Goal: Task Accomplishment & Management: Use online tool/utility

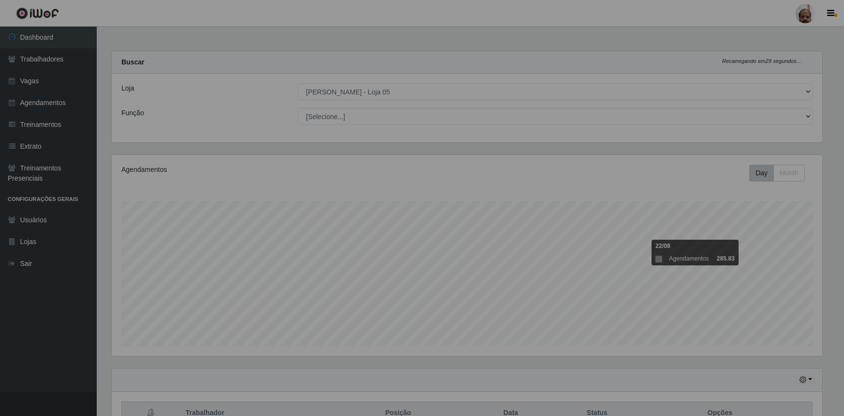
select select "252"
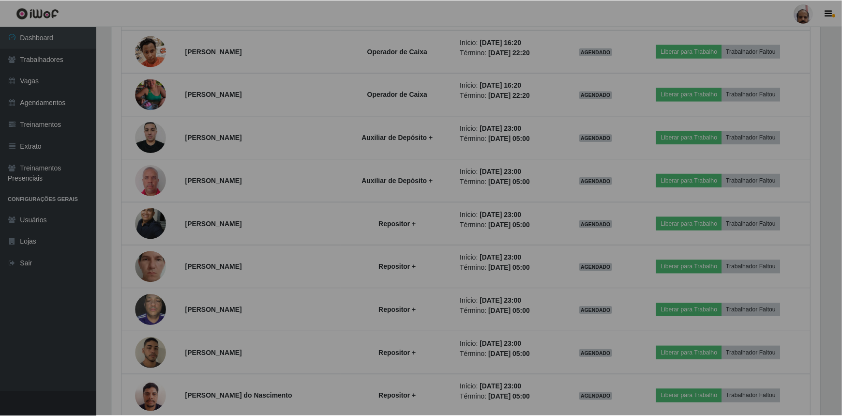
scroll to position [201, 715]
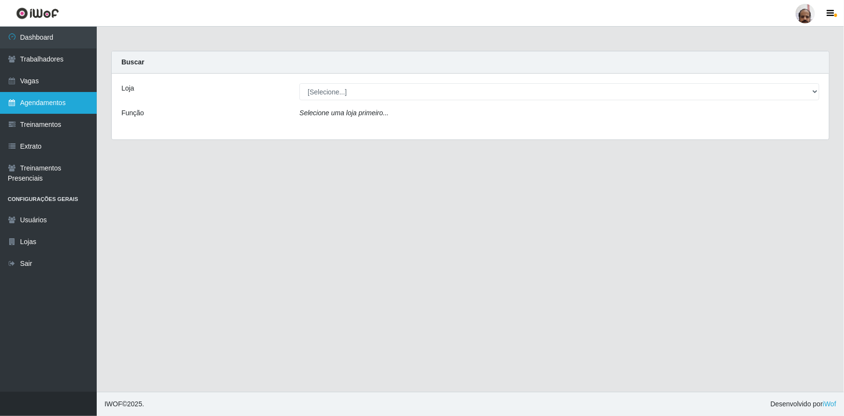
click at [48, 104] on link "Agendamentos" at bounding box center [48, 103] width 97 height 22
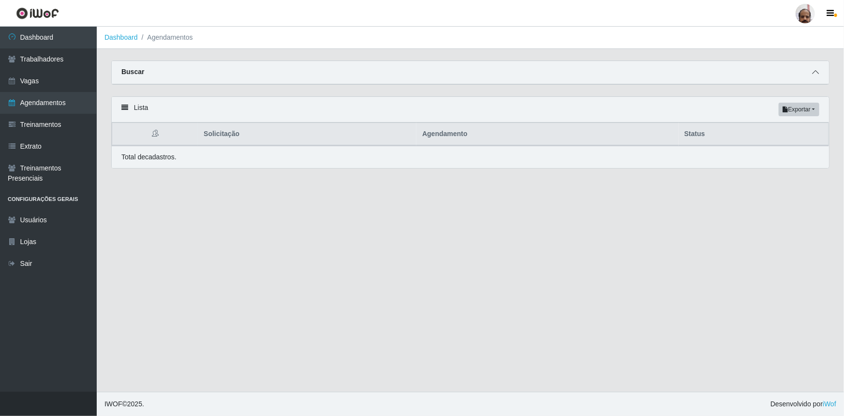
click at [814, 77] on span at bounding box center [816, 72] width 12 height 11
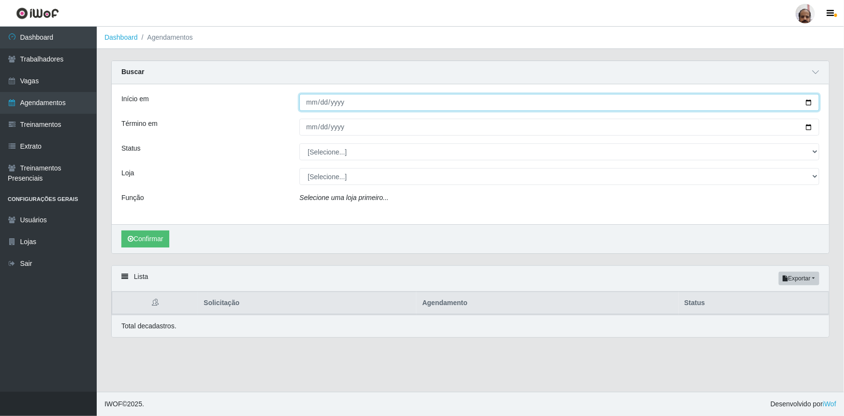
click at [807, 103] on input "Início em" at bounding box center [559, 102] width 520 height 17
type input "[DATE]"
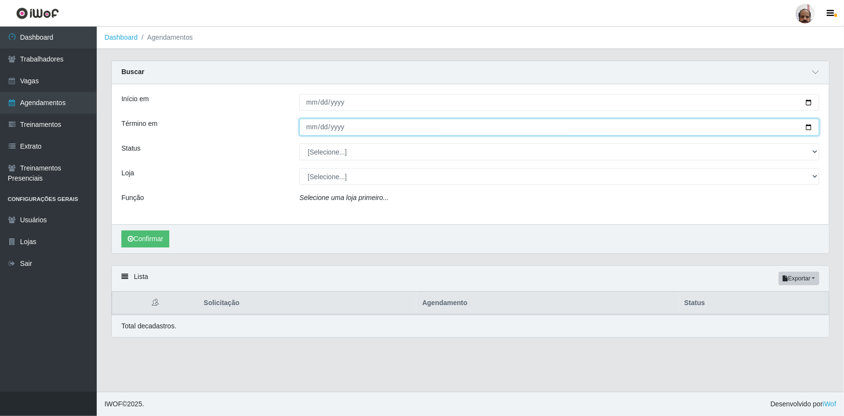
click at [808, 131] on input "Término em" at bounding box center [559, 127] width 520 height 17
type input "[DATE]"
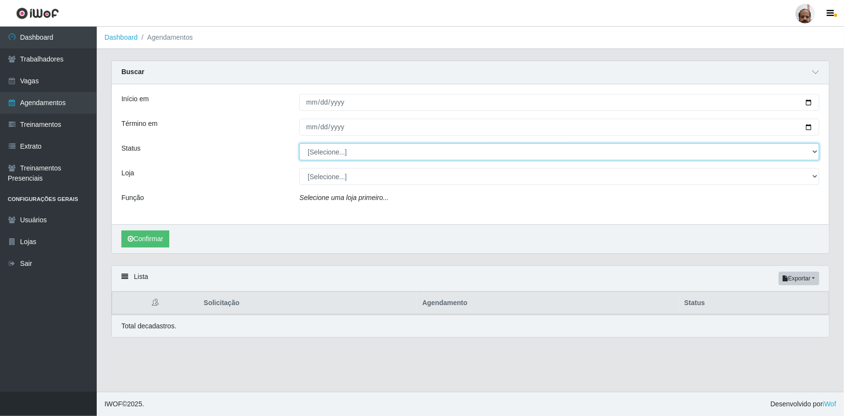
click at [811, 150] on select "[Selecione...] AGENDADO AGUARDANDO LIBERAR EM ANDAMENTO EM REVISÃO FINALIZADO C…" at bounding box center [559, 151] width 520 height 17
select select "AGENDADO"
click at [299, 143] on select "[Selecione...] AGENDADO AGUARDANDO LIBERAR EM ANDAMENTO EM REVISÃO FINALIZADO C…" at bounding box center [559, 151] width 520 height 17
drag, startPoint x: 813, startPoint y: 175, endPoint x: 809, endPoint y: 181, distance: 7.4
click at [813, 175] on select "[Selecione...] Mar Vermelho - Loja 05" at bounding box center [559, 176] width 520 height 17
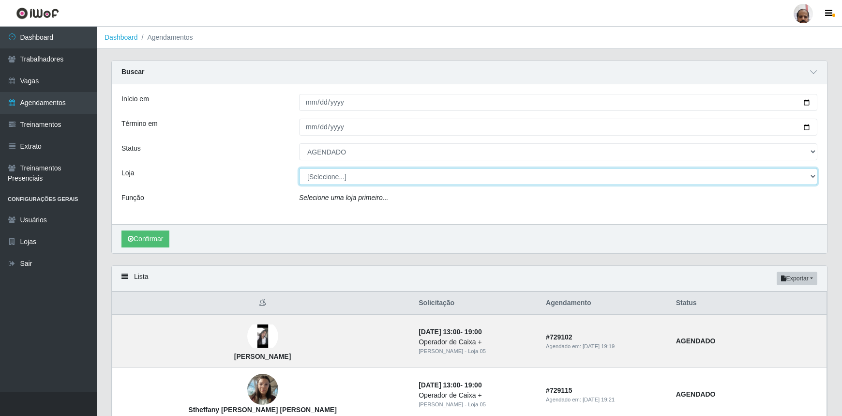
select select "252"
click at [299, 168] on select "[Selecione...] Mar Vermelho - Loja 05" at bounding box center [558, 176] width 518 height 17
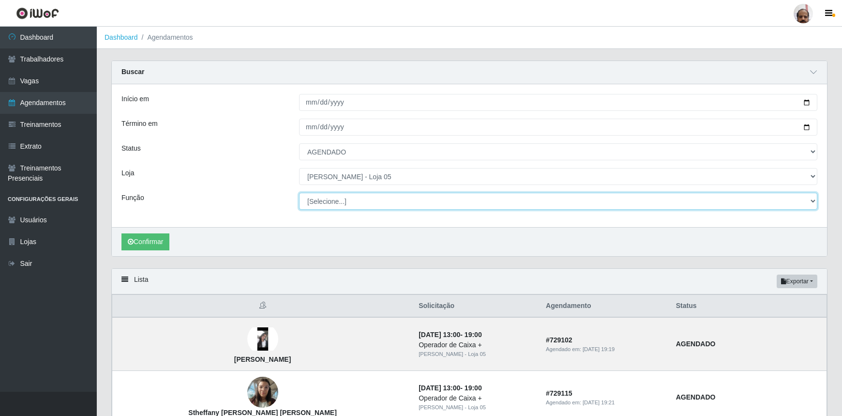
click at [811, 199] on select "[Selecione...] ASG ASG + ASG ++ Auxiliar de Depósito Auxiliar de Depósito + Aux…" at bounding box center [558, 201] width 518 height 17
click at [299, 193] on select "[Selecione...] ASG ASG + ASG ++ Auxiliar de Depósito Auxiliar de Depósito + Aux…" at bounding box center [558, 201] width 518 height 17
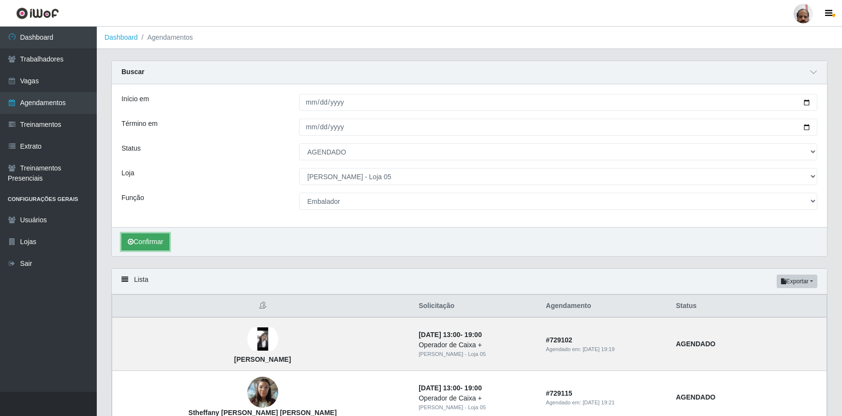
click at [150, 244] on button "Confirmar" at bounding box center [145, 241] width 48 height 17
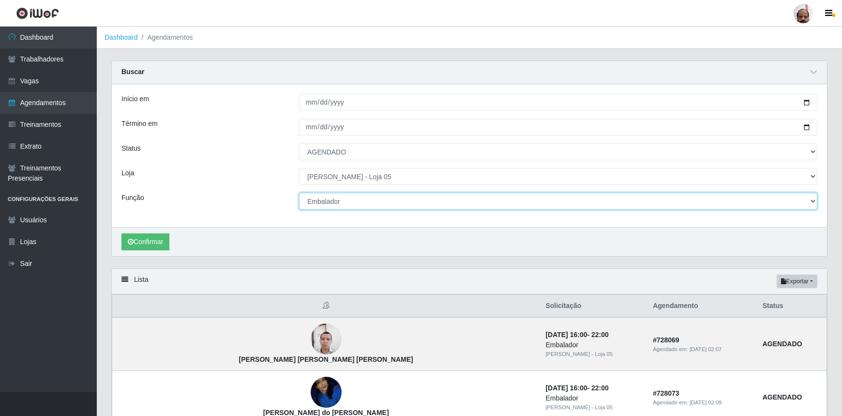
drag, startPoint x: 813, startPoint y: 201, endPoint x: 789, endPoint y: 207, distance: 24.9
click at [813, 201] on select "[Selecione...] ASG ASG + ASG ++ Auxiliar de Depósito Auxiliar de Depósito + Aux…" at bounding box center [558, 201] width 518 height 17
select select "107"
click at [299, 193] on select "[Selecione...] ASG ASG + ASG ++ Auxiliar de Depósito Auxiliar de Depósito + Aux…" at bounding box center [558, 201] width 518 height 17
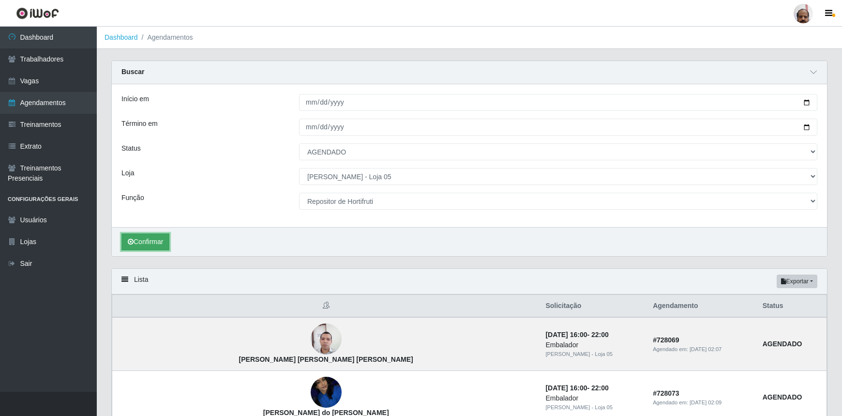
click at [162, 241] on button "Confirmar" at bounding box center [145, 241] width 48 height 17
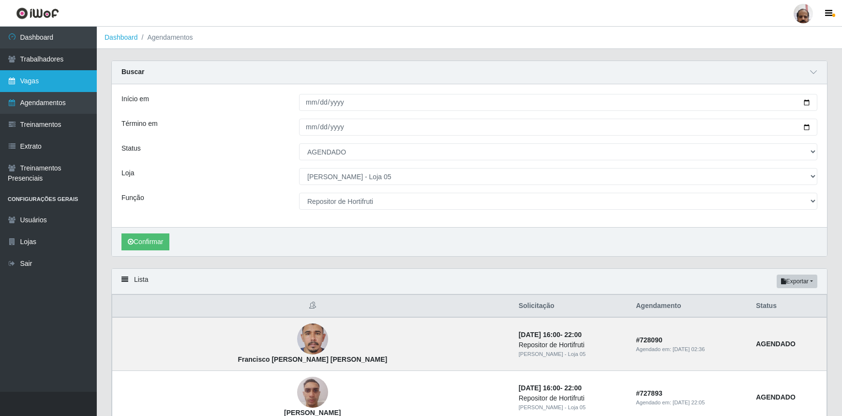
click at [38, 79] on link "Vagas" at bounding box center [48, 81] width 97 height 22
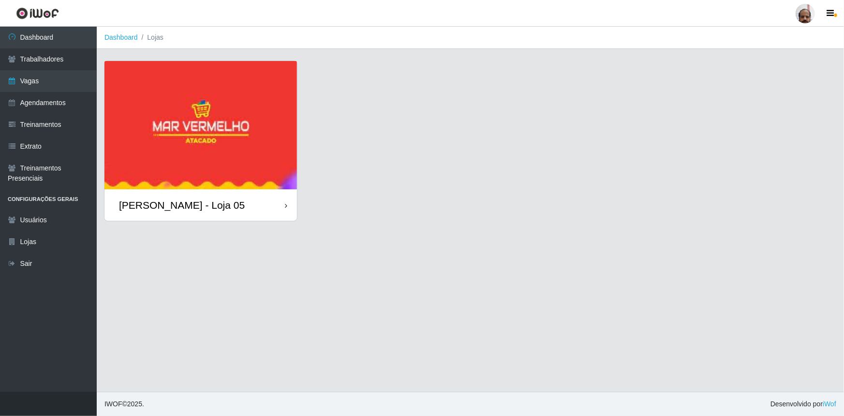
click at [158, 211] on div "[PERSON_NAME] - Loja 05" at bounding box center [182, 205] width 126 height 12
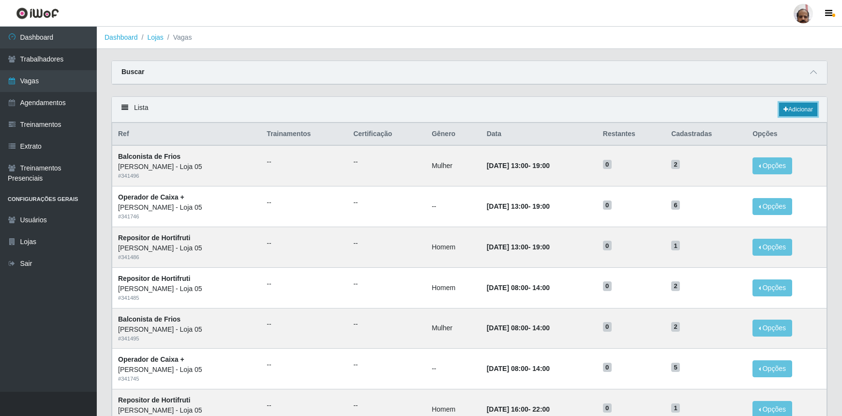
click at [805, 110] on link "Adicionar" at bounding box center [798, 110] width 38 height 14
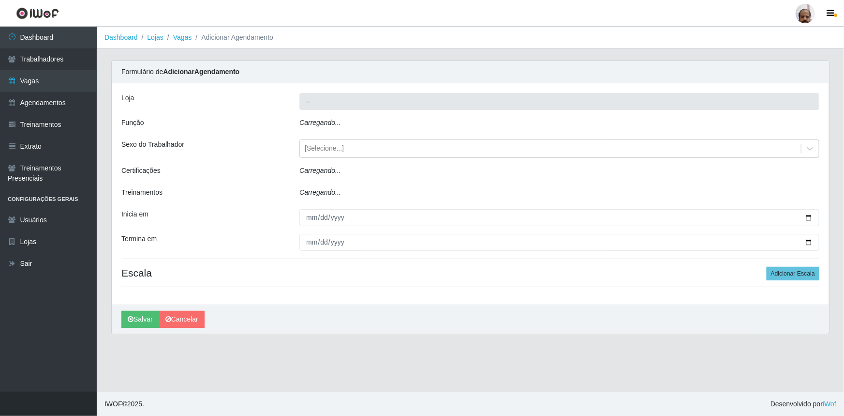
type input "[PERSON_NAME] - Loja 05"
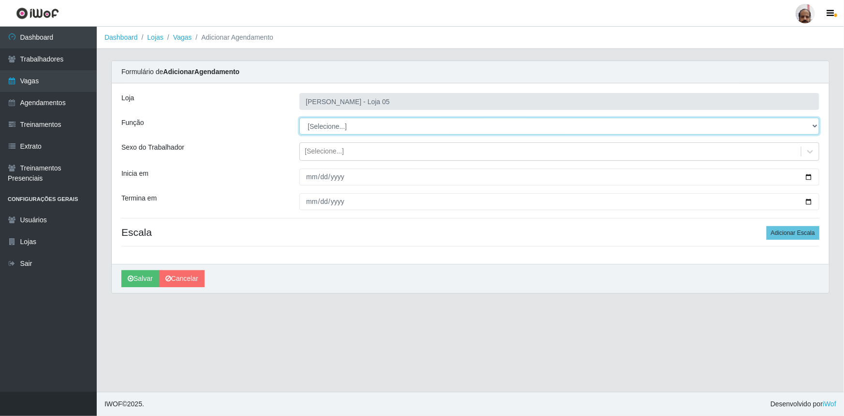
click at [813, 126] on select "[Selecione...] ASG ASG + ASG ++ Auxiliar de Depósito Auxiliar de Depósito + Aux…" at bounding box center [559, 126] width 520 height 17
select select "4"
click at [299, 118] on select "[Selecione...] ASG ASG + ASG ++ Auxiliar de Depósito Auxiliar de Depósito + Aux…" at bounding box center [559, 126] width 520 height 17
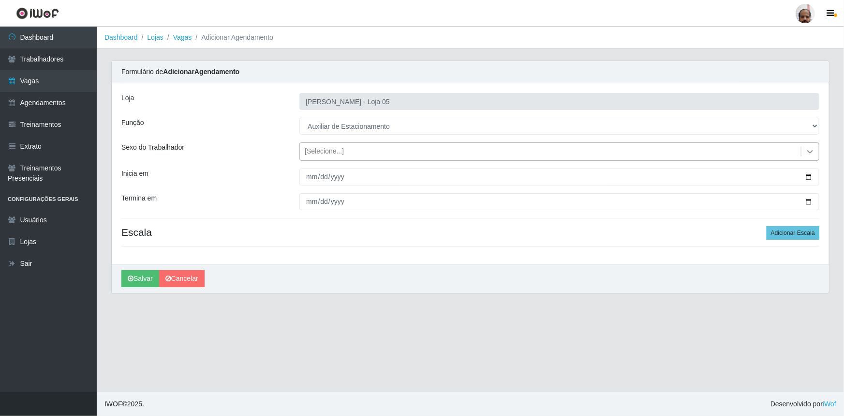
click at [807, 149] on icon at bounding box center [810, 152] width 10 height 10
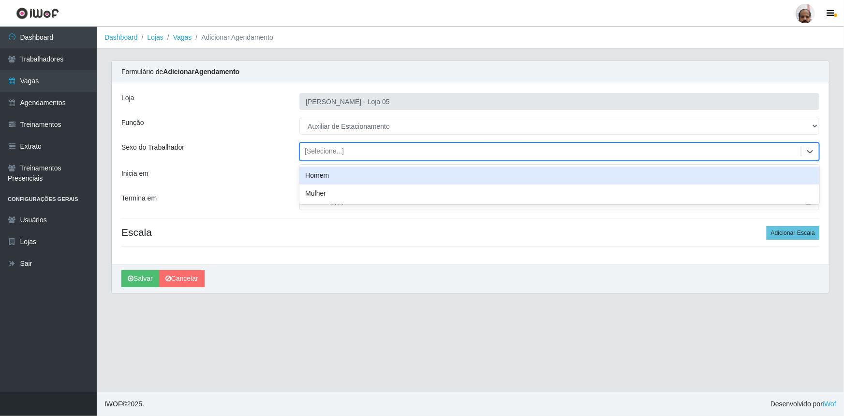
click at [290, 178] on div "Inicia em" at bounding box center [203, 176] width 178 height 17
click at [811, 153] on icon at bounding box center [810, 151] width 6 height 3
click at [306, 174] on div "Homem" at bounding box center [559, 175] width 520 height 18
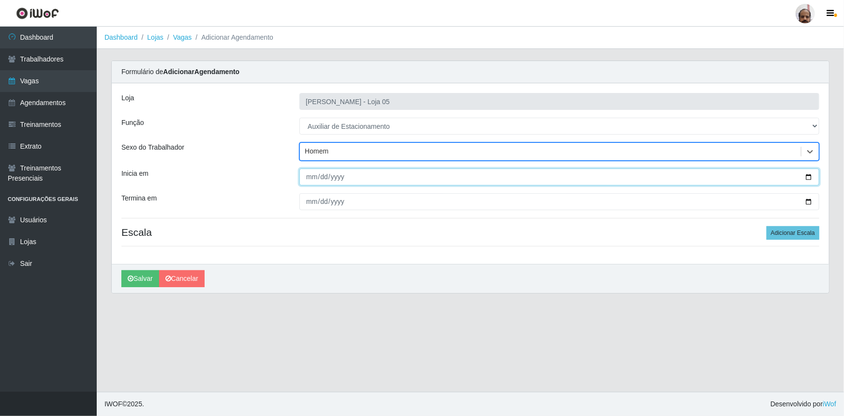
click at [810, 178] on input "Inicia em" at bounding box center [559, 176] width 520 height 17
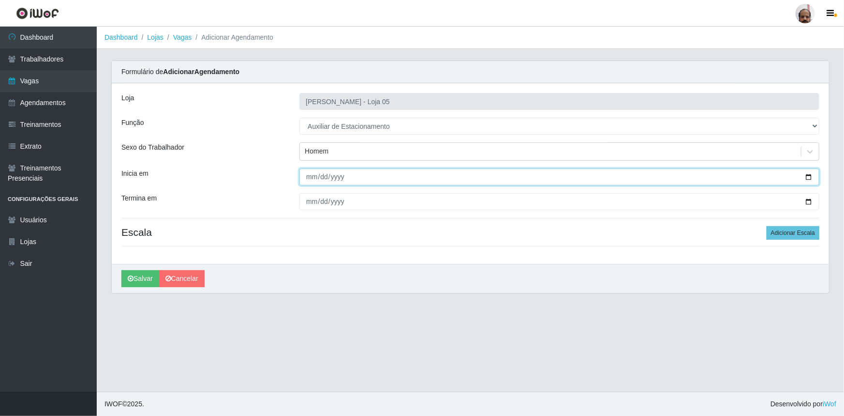
type input "[DATE]"
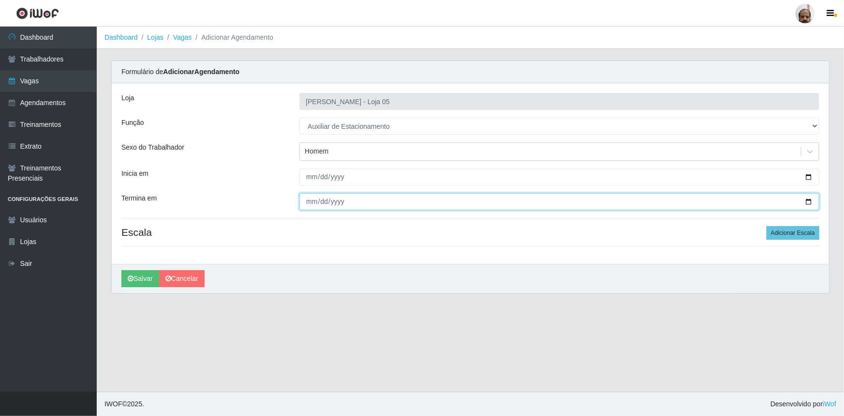
click at [810, 201] on input "Termina em" at bounding box center [559, 201] width 520 height 17
type input "[DATE]"
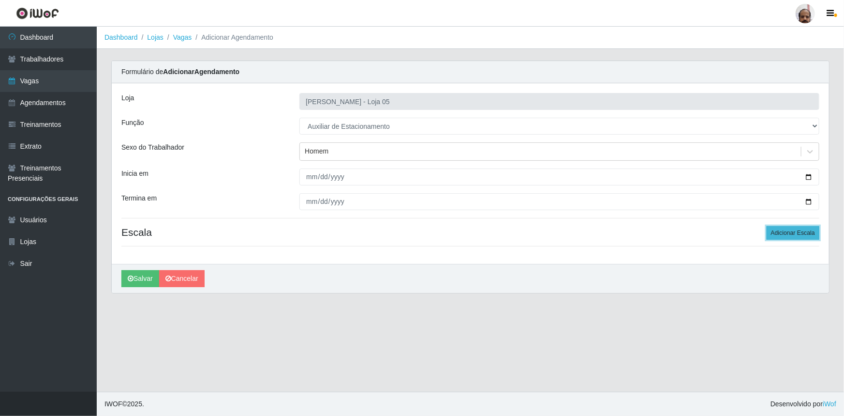
click at [807, 230] on button "Adicionar Escala" at bounding box center [793, 233] width 53 height 14
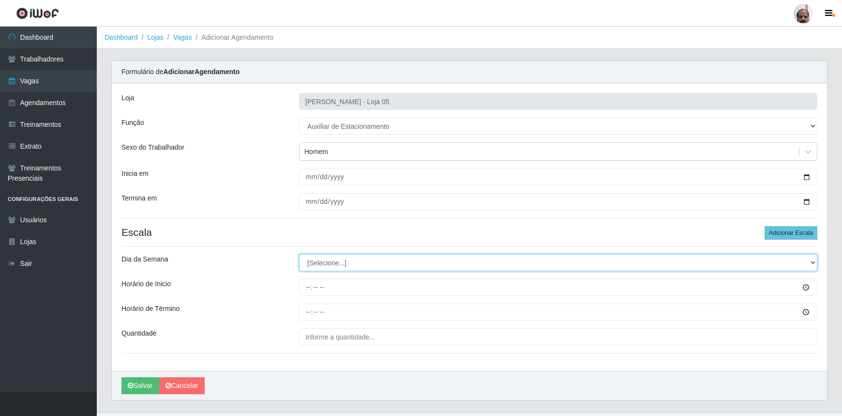
click at [808, 262] on select "[Selecione...] Segunda Terça Quarta Quinta Sexta Sábado Domingo" at bounding box center [558, 262] width 518 height 17
select select "4"
click at [299, 254] on select "[Selecione...] Segunda Terça Quarta Quinta Sexta Sábado Domingo" at bounding box center [558, 262] width 518 height 17
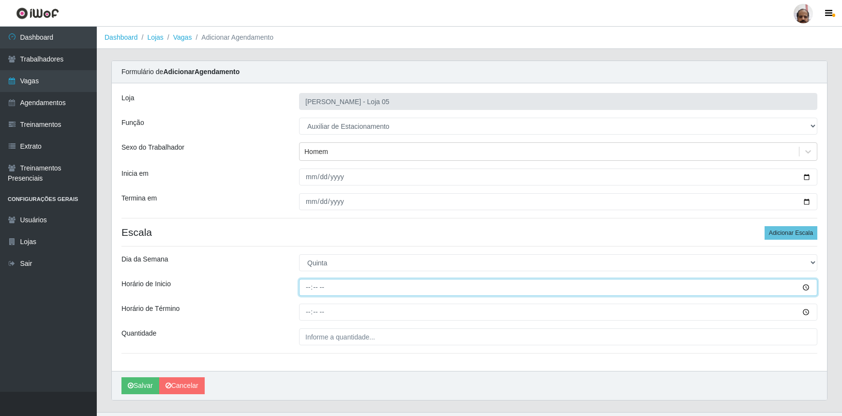
click at [307, 287] on input "Horário de Inicio" at bounding box center [558, 287] width 518 height 17
type input "08:00"
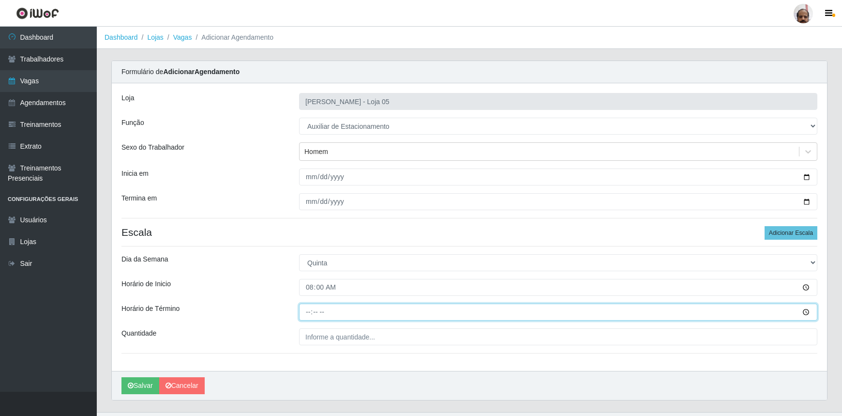
click at [306, 312] on input "Horário de Término" at bounding box center [558, 311] width 518 height 17
type input "14:00"
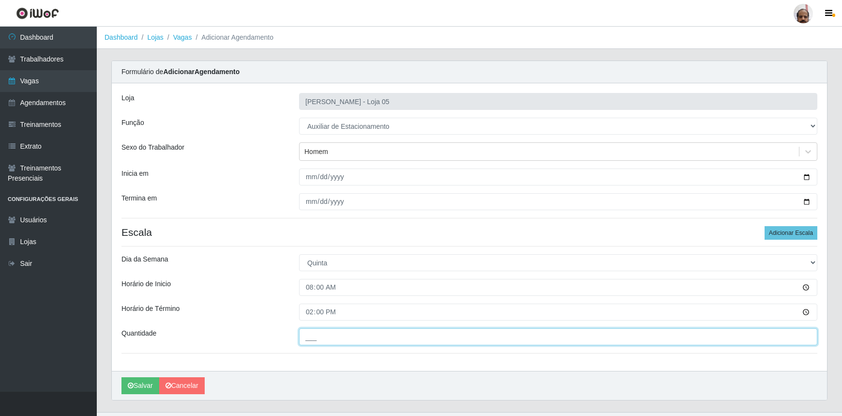
click at [310, 334] on input "___" at bounding box center [558, 336] width 518 height 17
type input "1__"
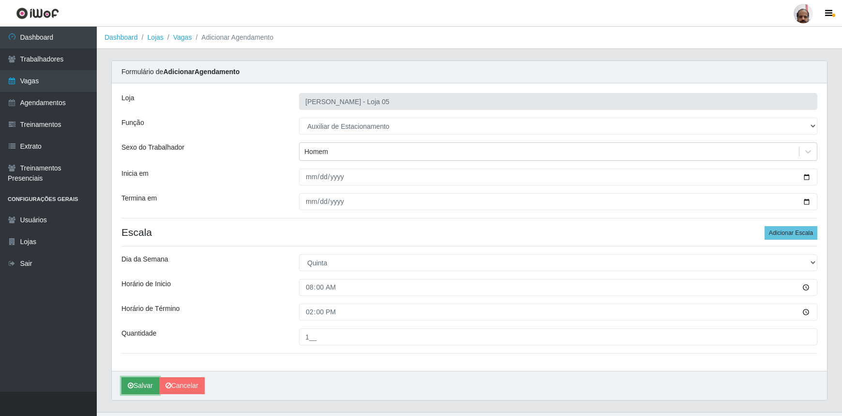
click at [139, 382] on button "Salvar" at bounding box center [140, 385] width 38 height 17
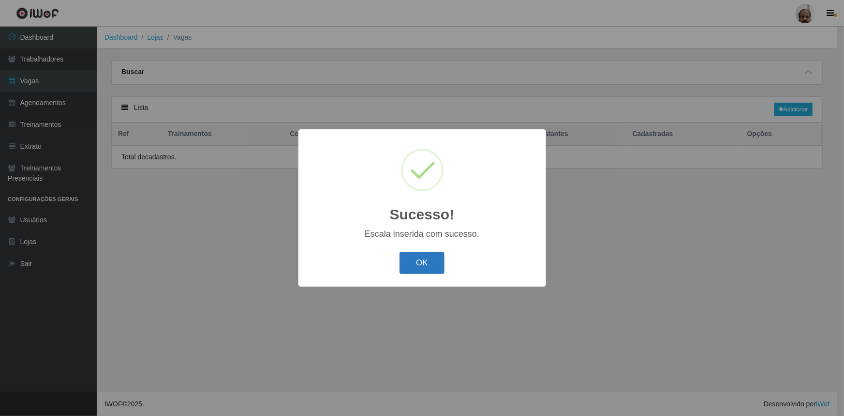
click at [430, 270] on button "OK" at bounding box center [422, 263] width 45 height 23
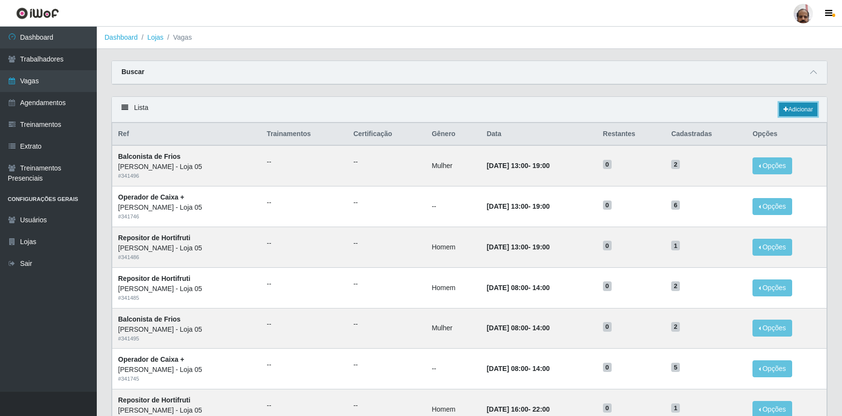
click at [805, 107] on link "Adicionar" at bounding box center [798, 110] width 38 height 14
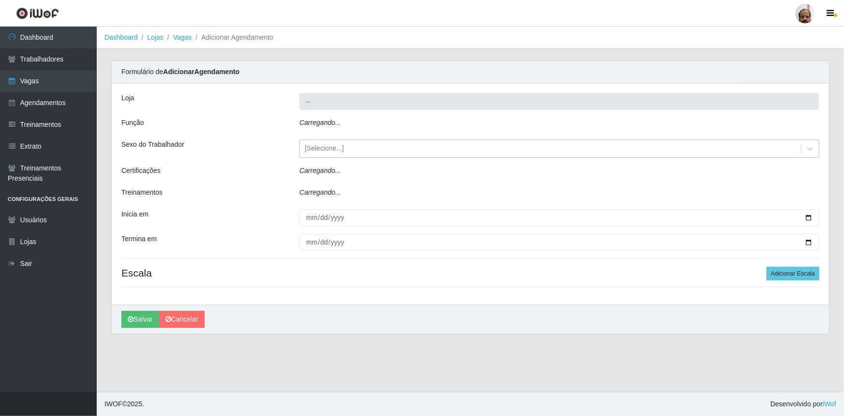
type input "[PERSON_NAME] - Loja 05"
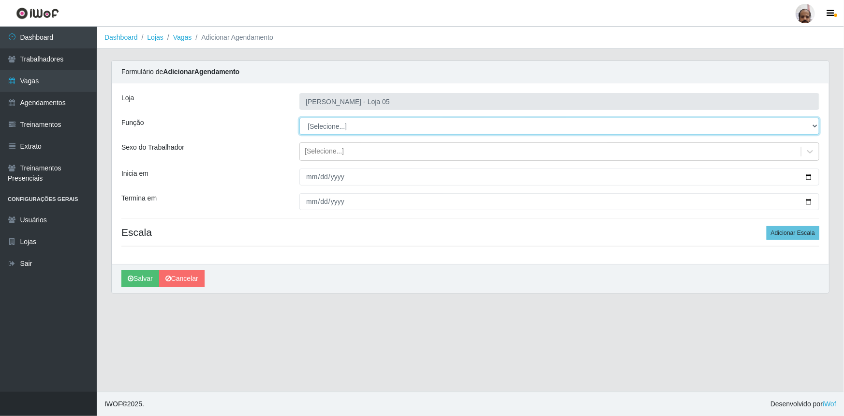
click at [813, 124] on select "[Selecione...] ASG ASG + ASG ++ Auxiliar de Depósito Auxiliar de Depósito + Aux…" at bounding box center [559, 126] width 520 height 17
select select "1"
click at [299, 118] on select "[Selecione...] ASG ASG + ASG ++ Auxiliar de Depósito Auxiliar de Depósito + Aux…" at bounding box center [559, 126] width 520 height 17
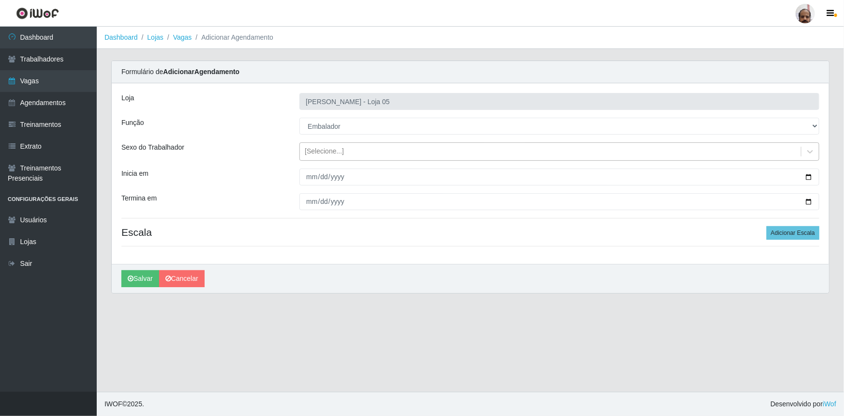
drag, startPoint x: 808, startPoint y: 150, endPoint x: 794, endPoint y: 159, distance: 16.1
click at [808, 150] on icon at bounding box center [810, 152] width 10 height 10
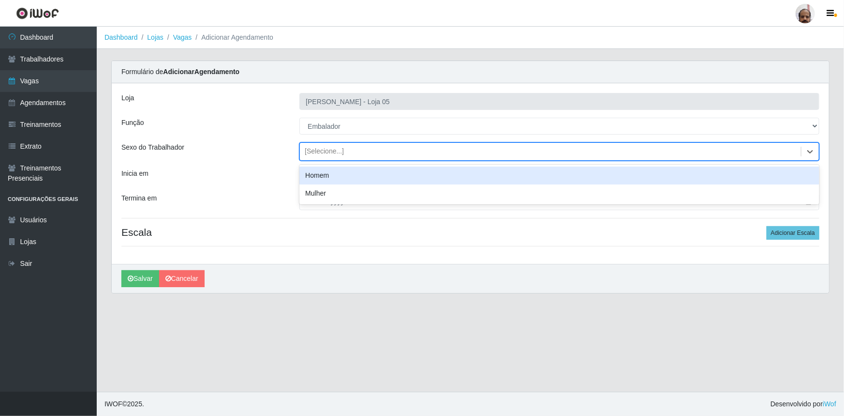
click at [258, 174] on div "Inicia em" at bounding box center [203, 176] width 178 height 17
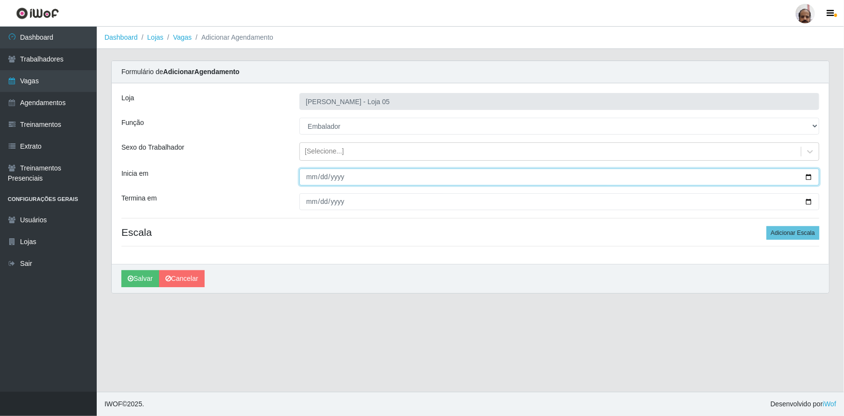
click at [806, 179] on input "Inicia em" at bounding box center [559, 176] width 520 height 17
type input "[DATE]"
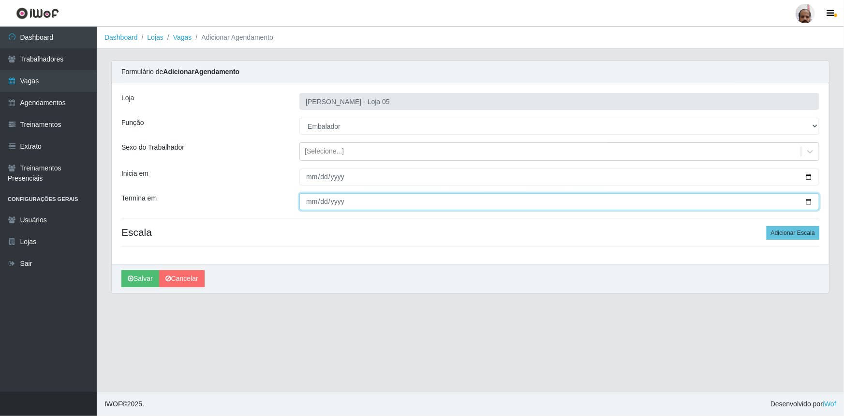
click at [810, 203] on input "Termina em" at bounding box center [559, 201] width 520 height 17
type input "[DATE]"
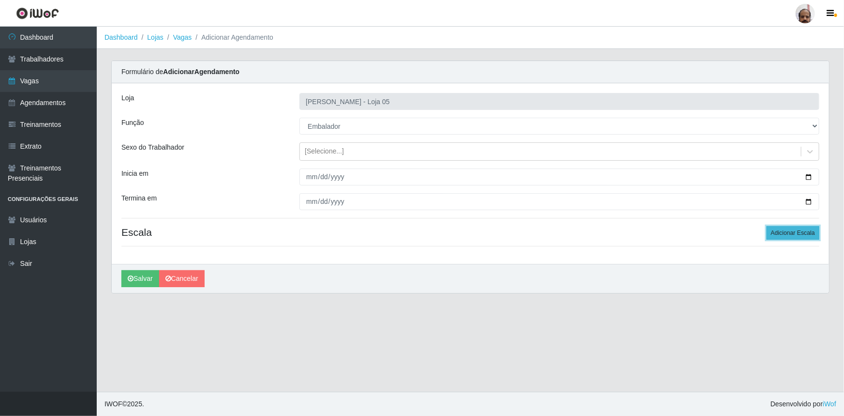
click at [803, 231] on button "Adicionar Escala" at bounding box center [793, 233] width 53 height 14
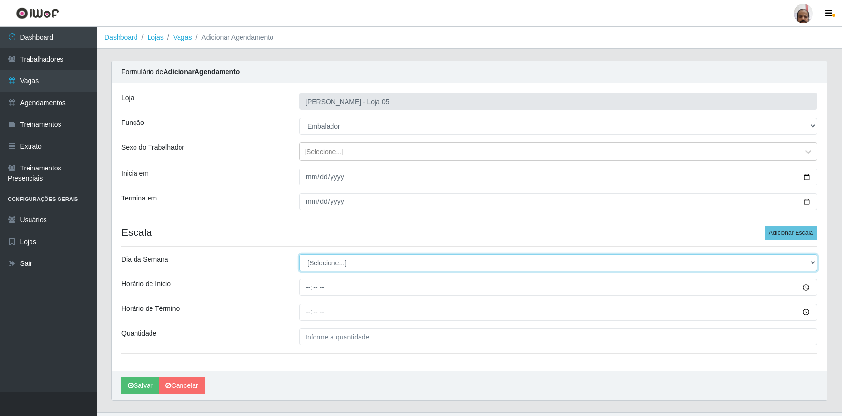
drag, startPoint x: 810, startPoint y: 263, endPoint x: 790, endPoint y: 265, distance: 20.9
click at [810, 263] on select "[Selecione...] Segunda Terça Quarta Quinta Sexta Sábado Domingo" at bounding box center [558, 262] width 518 height 17
select select "4"
click at [299, 254] on select "[Selecione...] Segunda Terça Quarta Quinta Sexta Sábado Domingo" at bounding box center [558, 262] width 518 height 17
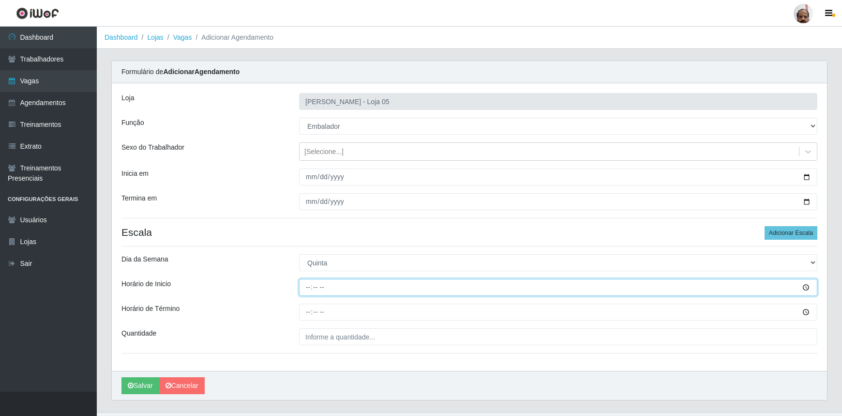
click at [305, 286] on input "Horário de Inicio" at bounding box center [558, 287] width 518 height 17
type input "08:00"
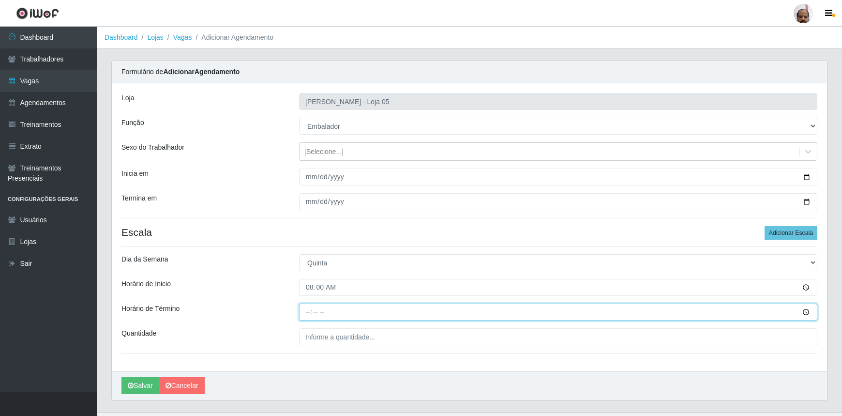
click at [305, 311] on input "Horário de Término" at bounding box center [558, 311] width 518 height 17
type input "14:00"
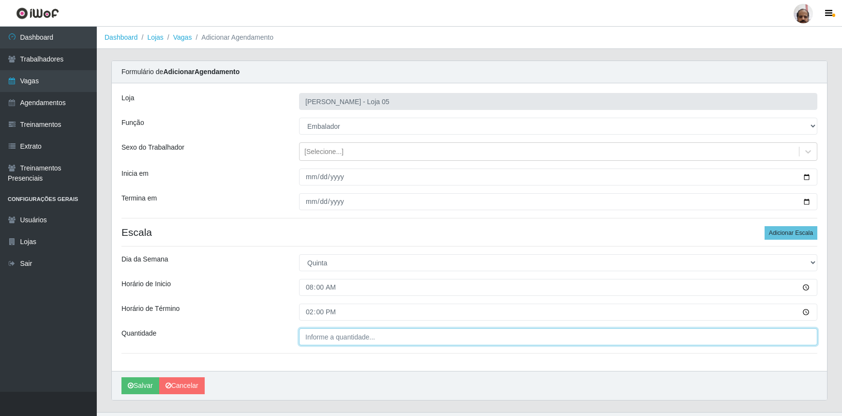
type input "___"
click at [325, 339] on input "___" at bounding box center [558, 336] width 518 height 17
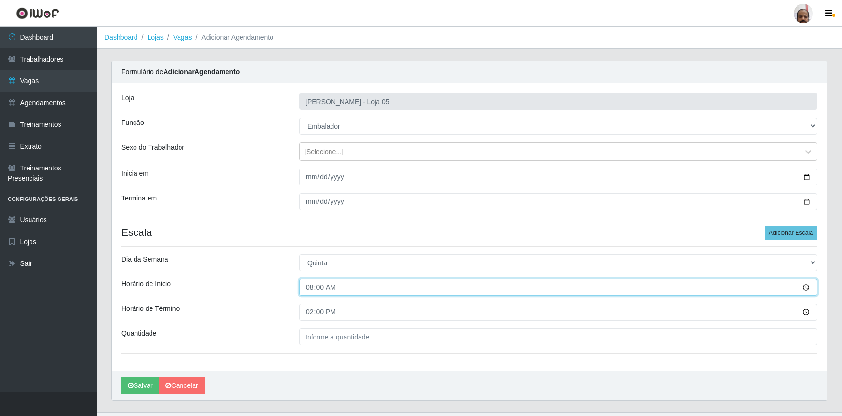
click at [308, 290] on input "08:00" at bounding box center [558, 287] width 518 height 17
type input "08:30"
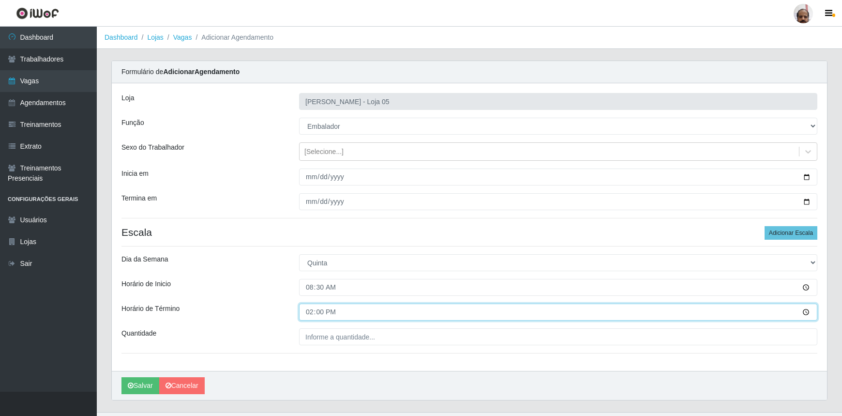
click at [307, 313] on input "14:00" at bounding box center [558, 311] width 518 height 17
type input "14:30"
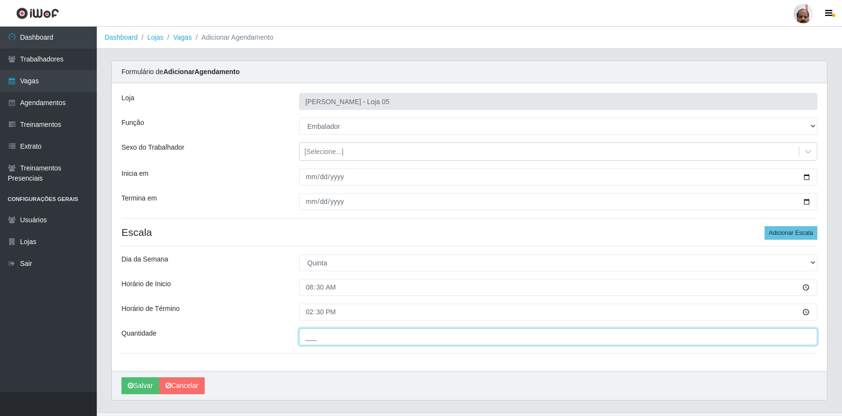
click at [311, 341] on input "___" at bounding box center [558, 336] width 518 height 17
type input "7__"
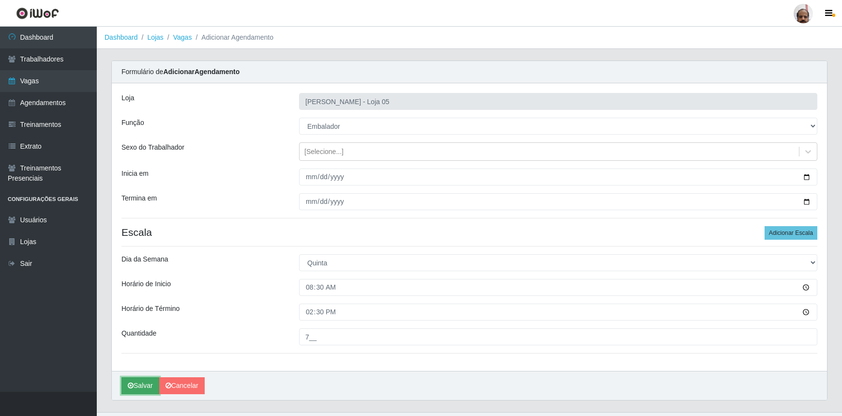
click at [150, 385] on button "Salvar" at bounding box center [140, 385] width 38 height 17
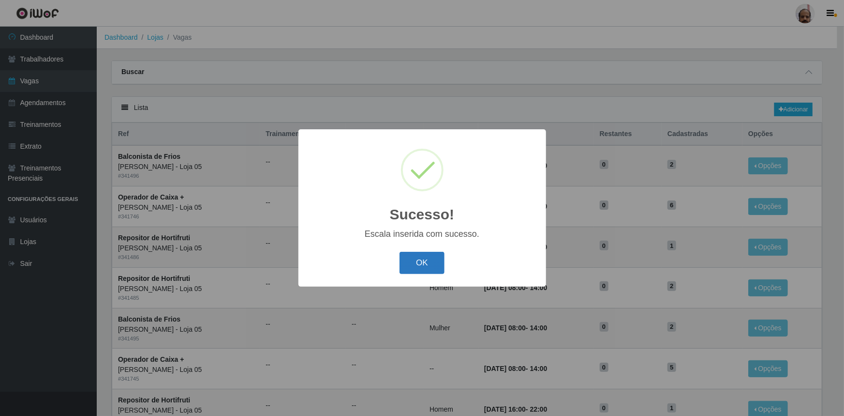
click at [436, 268] on button "OK" at bounding box center [422, 263] width 45 height 23
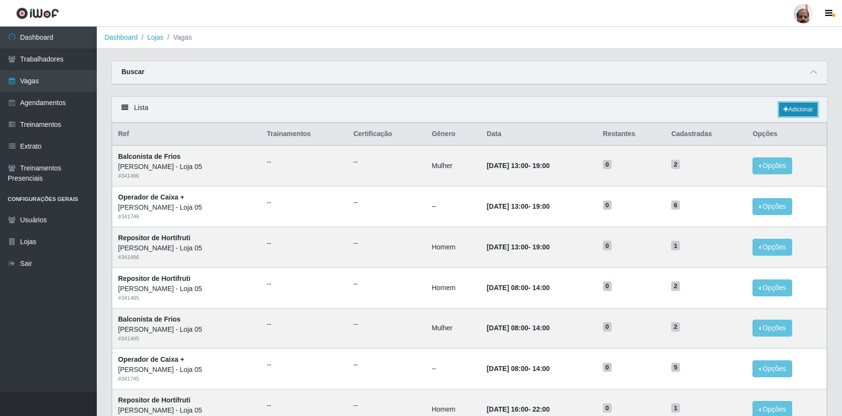
click at [805, 105] on link "Adicionar" at bounding box center [798, 110] width 38 height 14
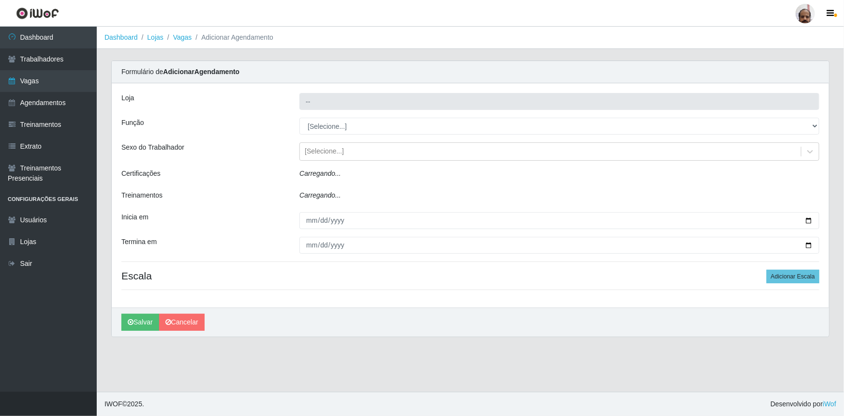
type input "[PERSON_NAME] - Loja 05"
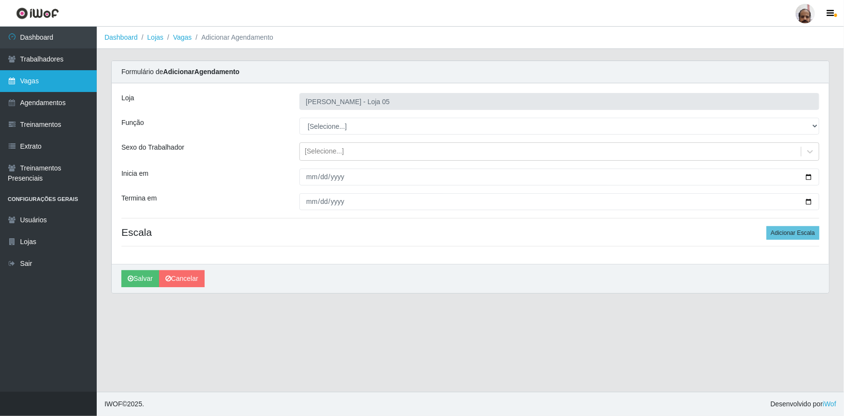
click at [67, 84] on link "Vagas" at bounding box center [48, 81] width 97 height 22
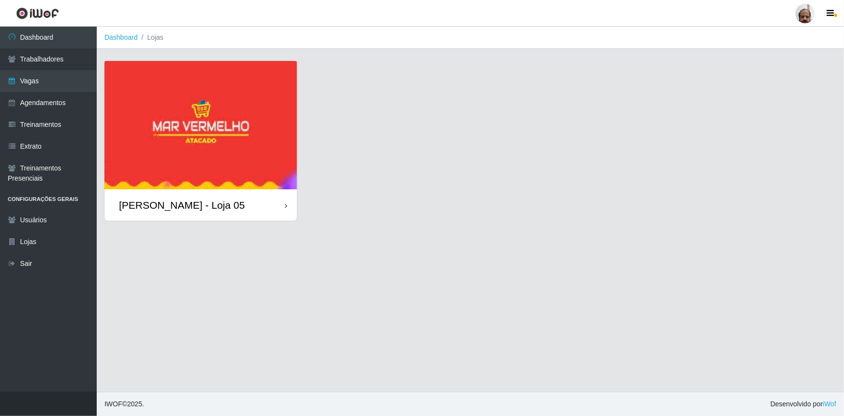
click at [244, 207] on div "[PERSON_NAME] - Loja 05" at bounding box center [200, 204] width 193 height 31
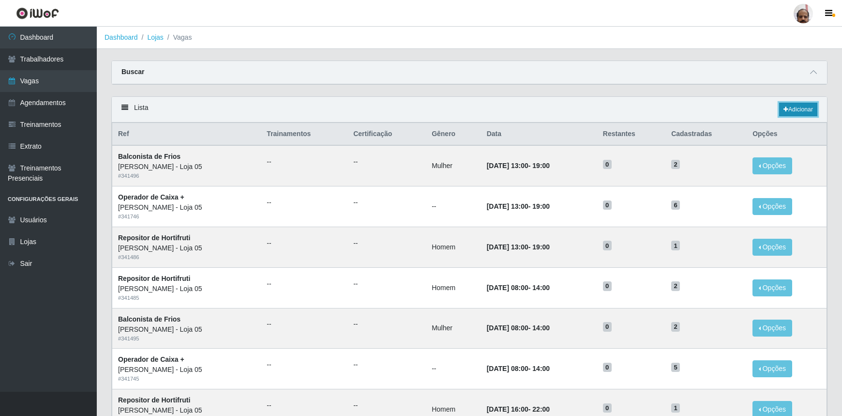
click at [809, 106] on link "Adicionar" at bounding box center [798, 110] width 38 height 14
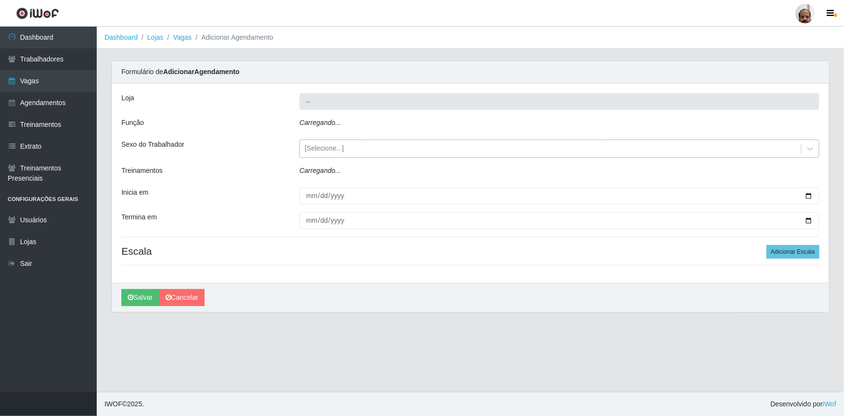
type input "[PERSON_NAME] - Loja 05"
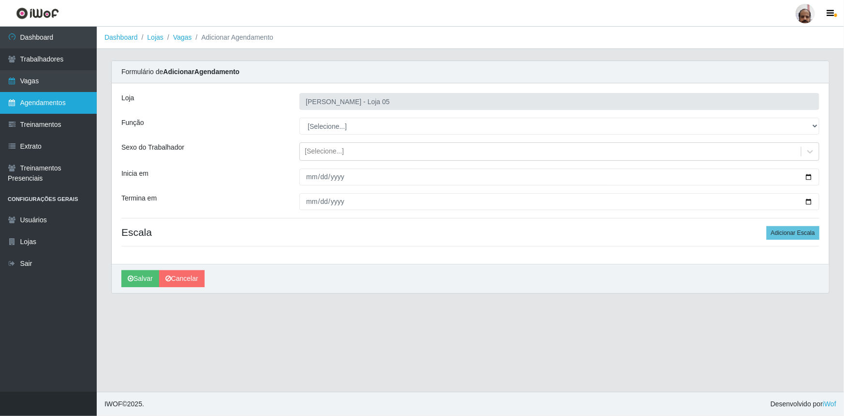
click at [70, 102] on link "Agendamentos" at bounding box center [48, 103] width 97 height 22
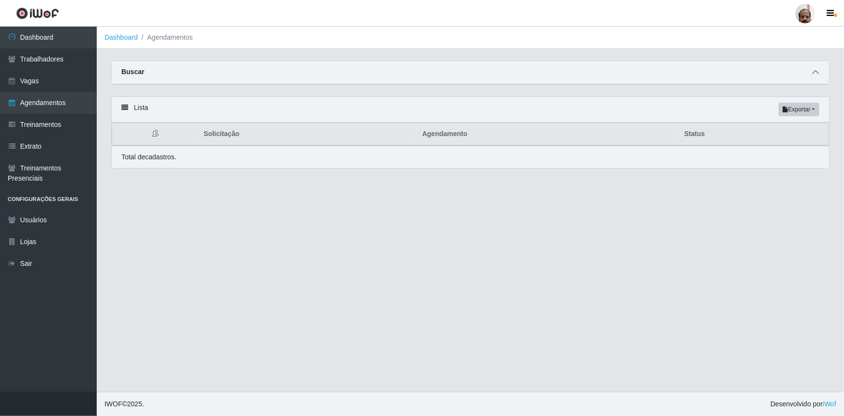
click at [813, 75] on icon at bounding box center [815, 72] width 7 height 7
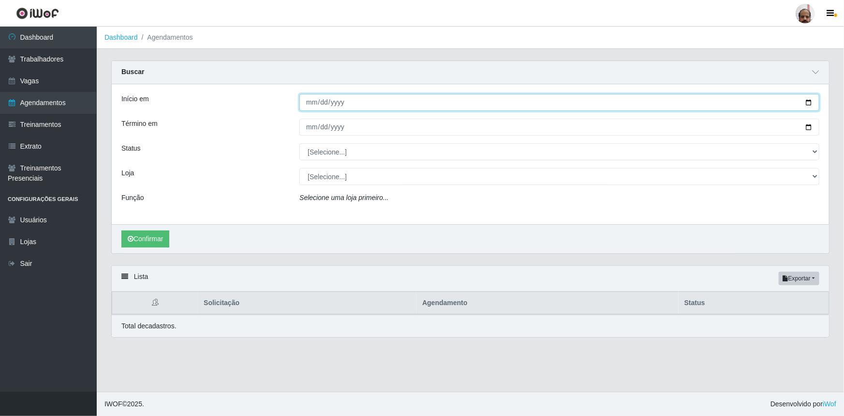
click at [808, 101] on input "Início em" at bounding box center [559, 102] width 520 height 17
type input "[DATE]"
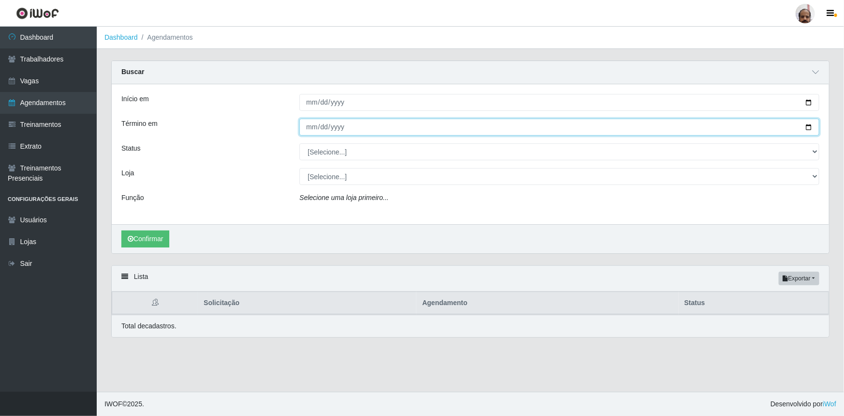
click at [808, 126] on input "Término em" at bounding box center [559, 127] width 520 height 17
type input "[DATE]"
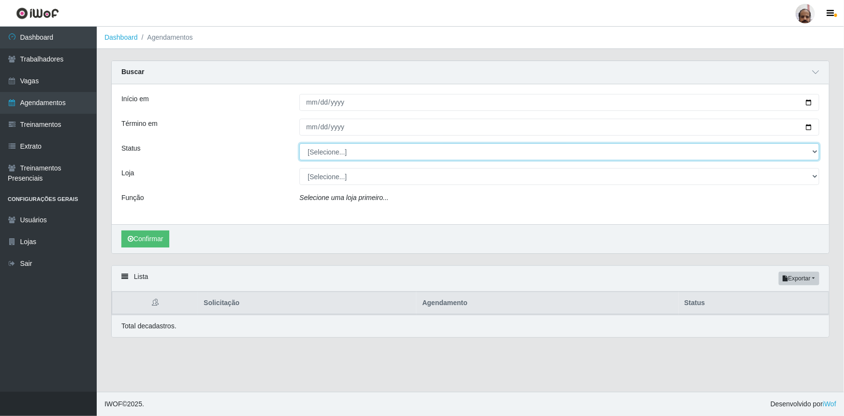
drag, startPoint x: 817, startPoint y: 151, endPoint x: 806, endPoint y: 159, distance: 12.5
click at [817, 151] on select "[Selecione...] AGENDADO AGUARDANDO LIBERAR EM ANDAMENTO EM REVISÃO FINALIZADO C…" at bounding box center [559, 151] width 520 height 17
select select "AGENDADO"
click at [299, 143] on select "[Selecione...] AGENDADO AGUARDANDO LIBERAR EM ANDAMENTO EM REVISÃO FINALIZADO C…" at bounding box center [559, 151] width 520 height 17
click at [813, 174] on select "[Selecione...] Mar Vermelho - Loja 05" at bounding box center [559, 176] width 520 height 17
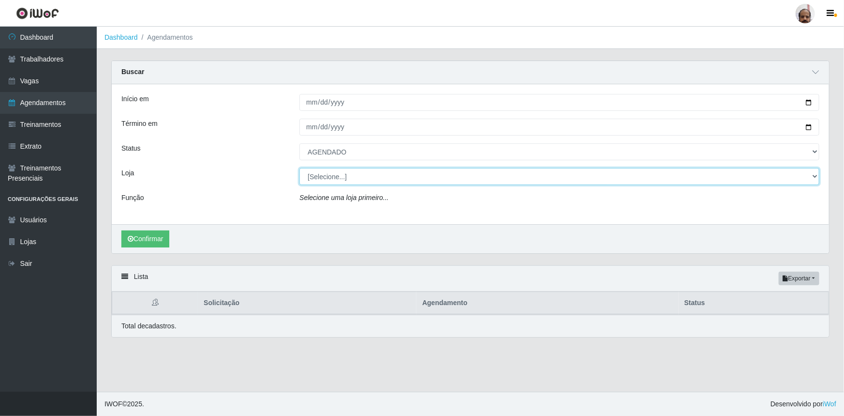
select select "252"
click at [299, 168] on select "[Selecione...] Mar Vermelho - Loja 05" at bounding box center [559, 176] width 520 height 17
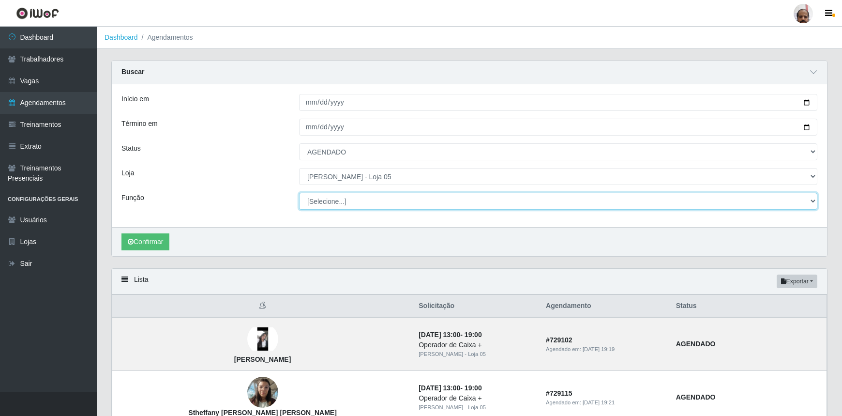
click at [813, 198] on select "[Selecione...] ASG ASG + ASG ++ Auxiliar de Depósito Auxiliar de Depósito + Aux…" at bounding box center [558, 201] width 518 height 17
click at [299, 193] on select "[Selecione...] ASG ASG + ASG ++ Auxiliar de Depósito Auxiliar de Depósito + Aux…" at bounding box center [558, 201] width 518 height 17
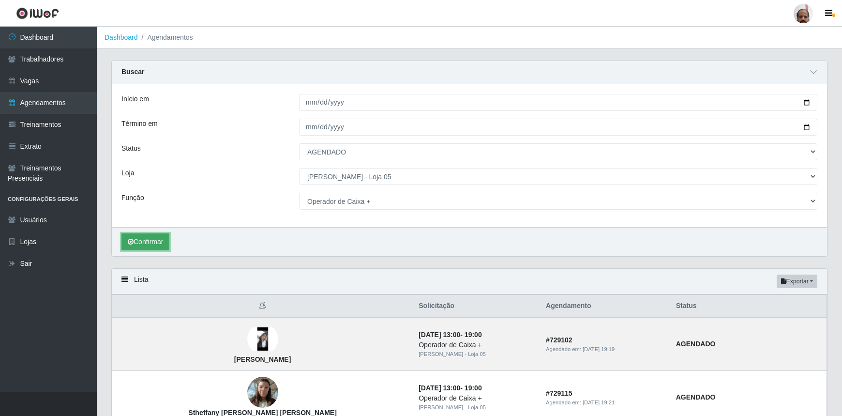
click at [152, 243] on button "Confirmar" at bounding box center [145, 241] width 48 height 17
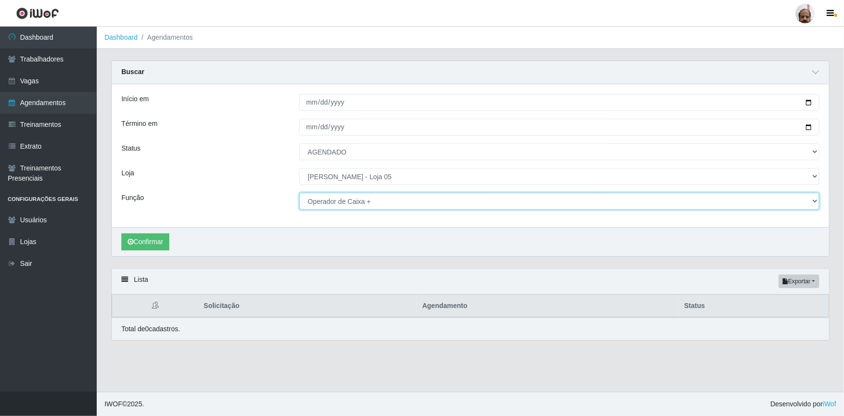
click at [815, 200] on select "[Selecione...] ASG ASG + ASG ++ Auxiliar de Depósito Auxiliar de Depósito + Aux…" at bounding box center [559, 201] width 520 height 17
select select "22"
click at [299, 193] on select "[Selecione...] ASG ASG + ASG ++ Auxiliar de Depósito Auxiliar de Depósito + Aux…" at bounding box center [559, 201] width 520 height 17
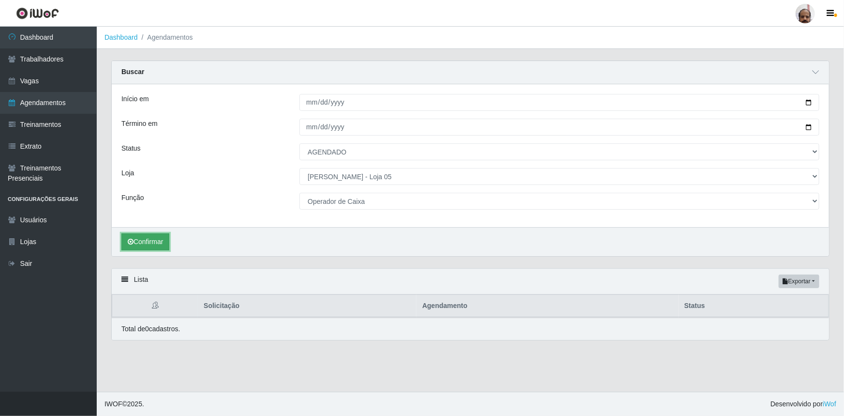
click at [150, 244] on button "Confirmar" at bounding box center [145, 241] width 48 height 17
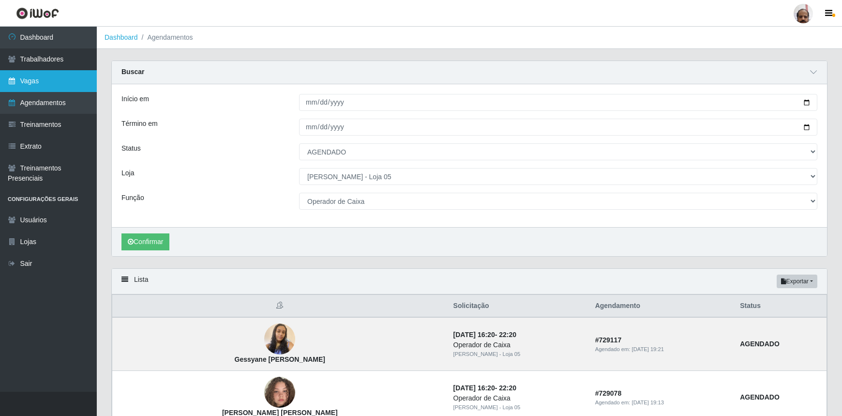
click at [51, 83] on link "Vagas" at bounding box center [48, 81] width 97 height 22
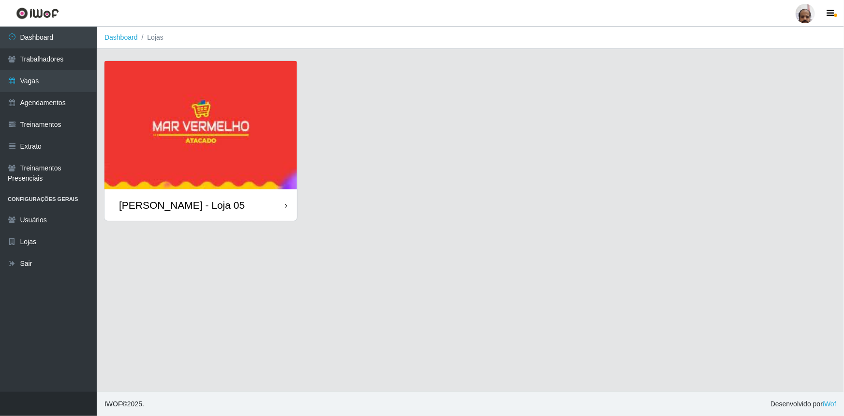
click at [187, 202] on div "[PERSON_NAME] - Loja 05" at bounding box center [182, 205] width 126 height 12
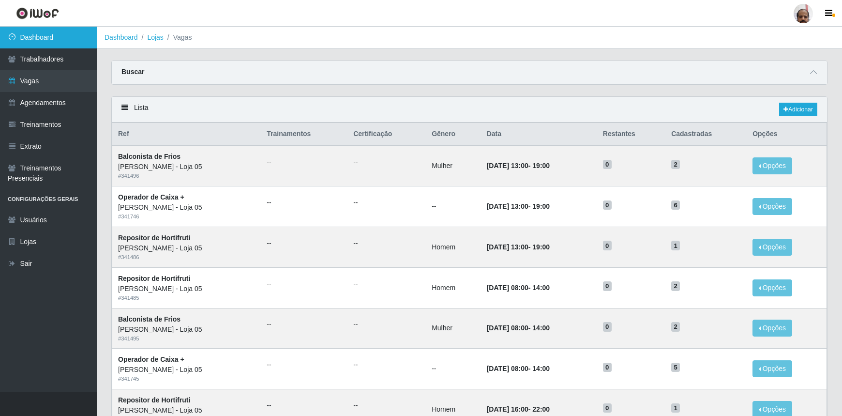
click at [62, 40] on link "Dashboard" at bounding box center [48, 38] width 97 height 22
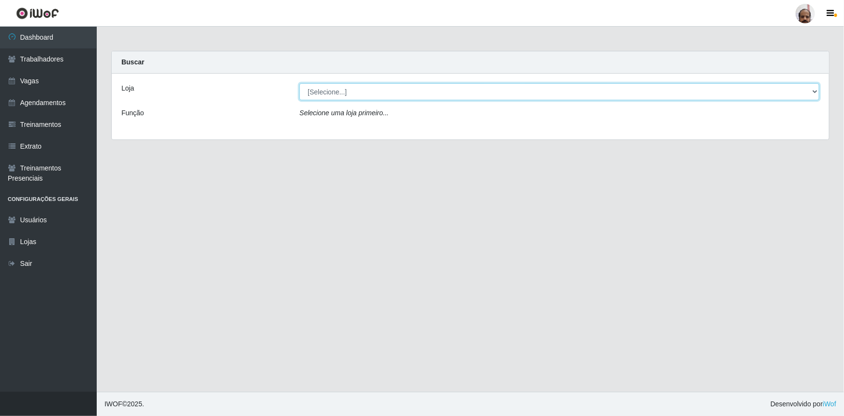
click at [815, 92] on select "[Selecione...] Mar Vermelho - Loja 05" at bounding box center [559, 91] width 520 height 17
select select "252"
click at [299, 83] on select "[Selecione...] Mar Vermelho - Loja 05" at bounding box center [559, 91] width 520 height 17
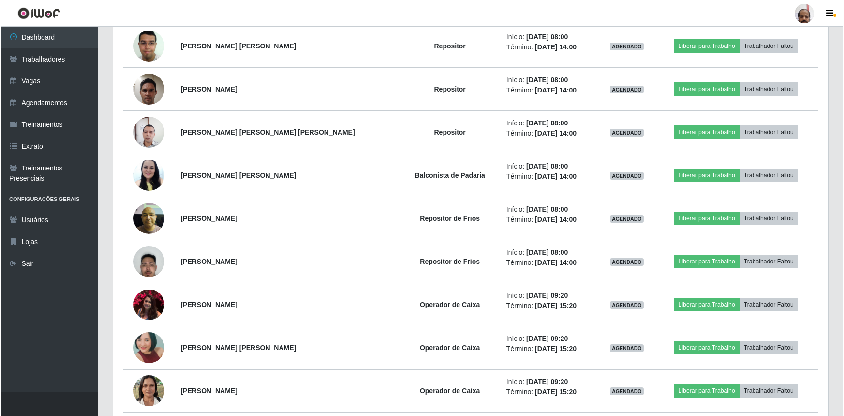
scroll to position [659, 0]
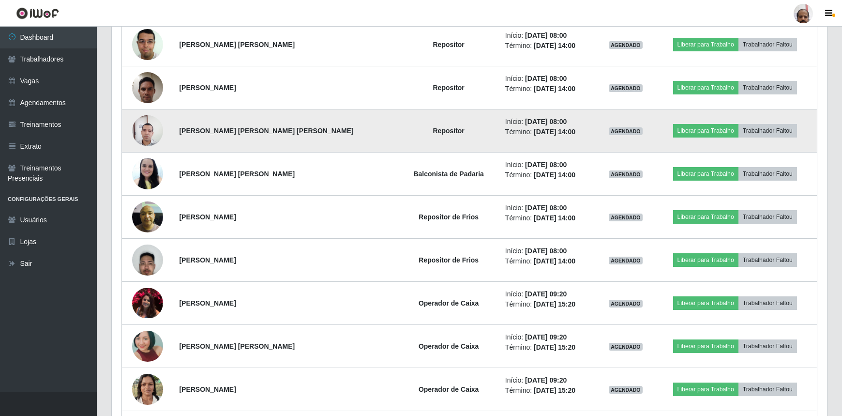
click at [154, 126] on img at bounding box center [147, 131] width 31 height 42
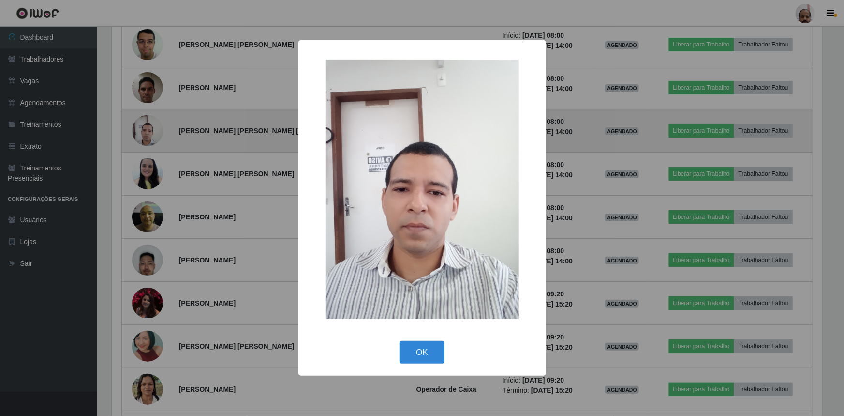
click at [154, 126] on div "× OK Cancel" at bounding box center [422, 208] width 844 height 416
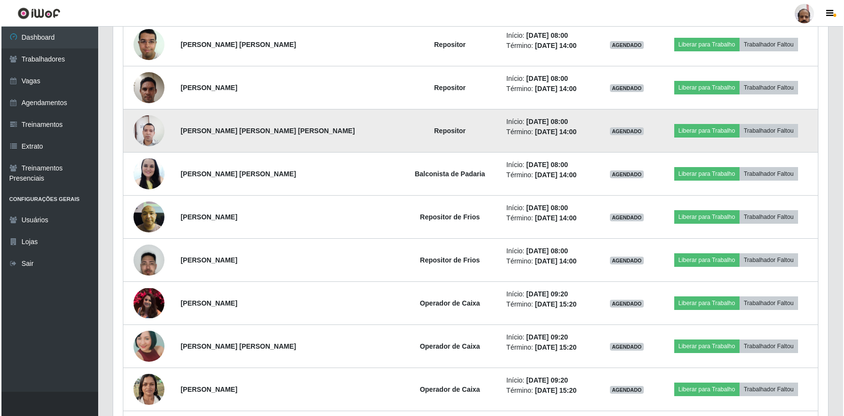
scroll to position [201, 715]
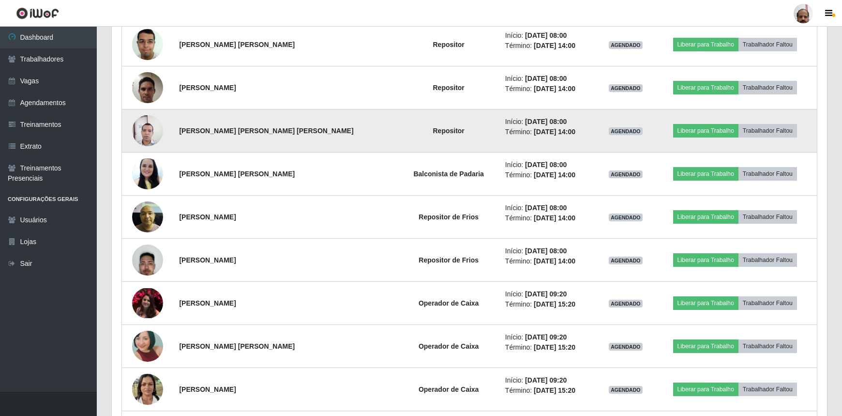
click at [154, 126] on img at bounding box center [147, 131] width 31 height 42
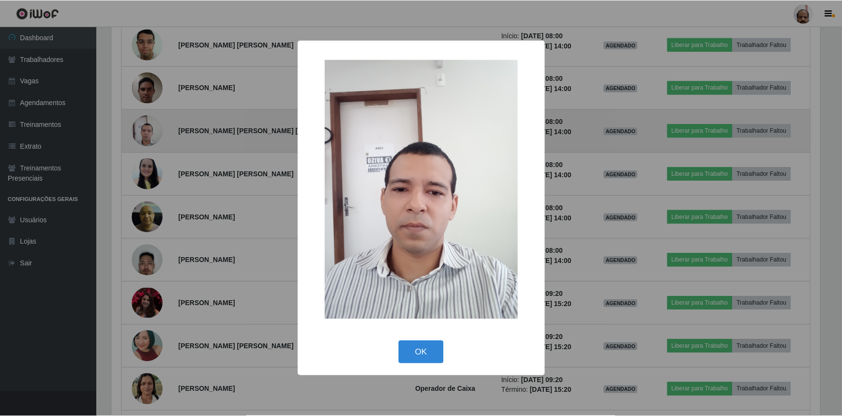
scroll to position [201, 711]
click at [154, 126] on div "× OK Cancel" at bounding box center [422, 208] width 844 height 416
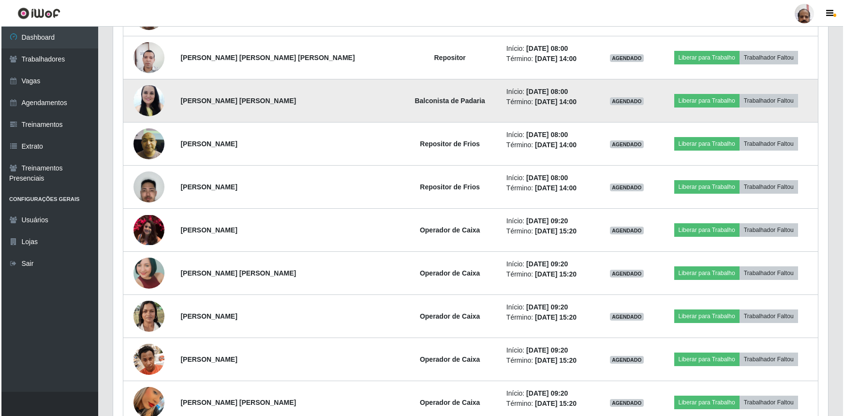
scroll to position [791, 0]
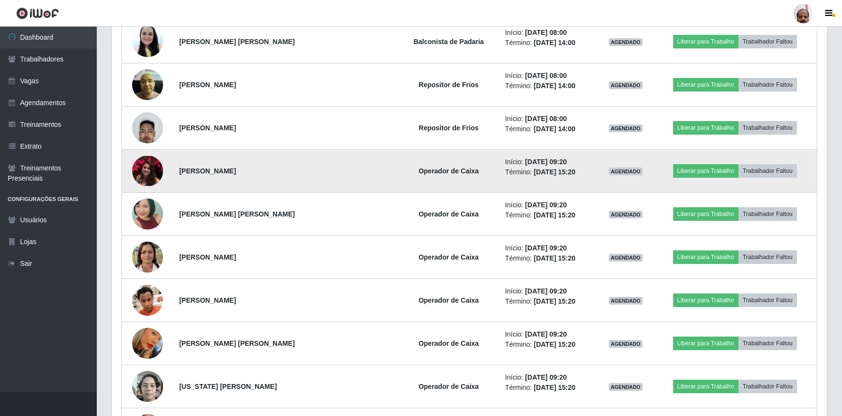
click at [145, 169] on img at bounding box center [147, 171] width 31 height 30
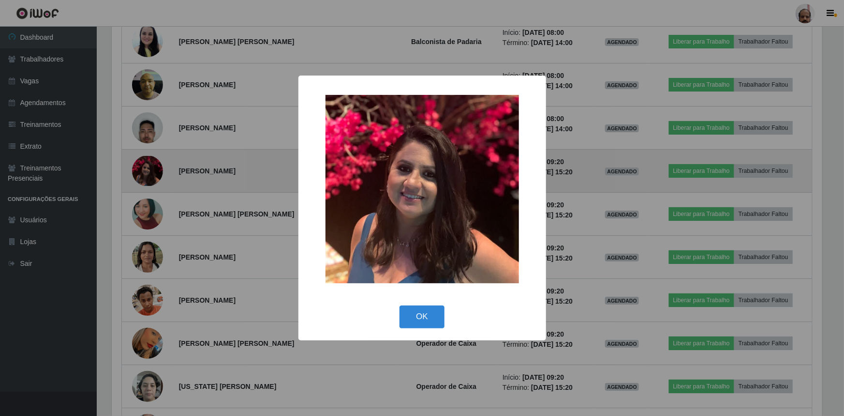
click at [145, 169] on div "× OK Cancel" at bounding box center [422, 208] width 844 height 416
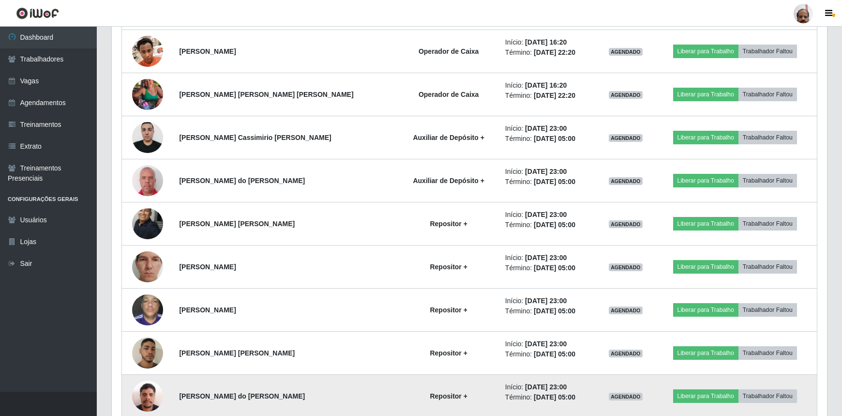
scroll to position [1556, 0]
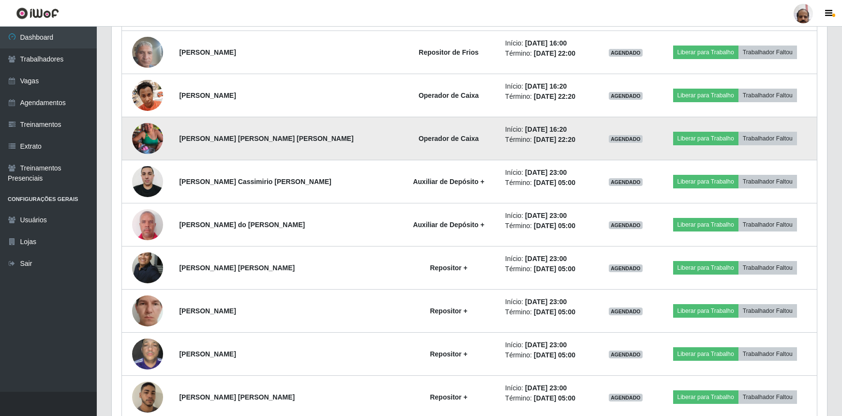
click at [154, 130] on img at bounding box center [147, 138] width 31 height 55
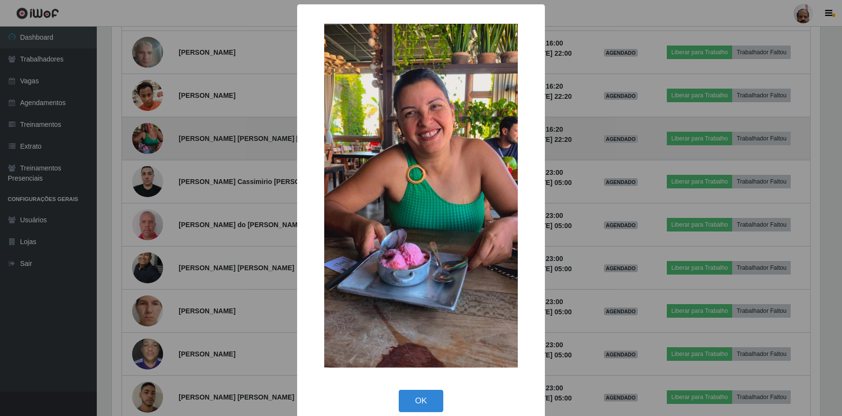
scroll to position [201, 711]
click at [154, 130] on div "× OK Cancel" at bounding box center [422, 208] width 844 height 416
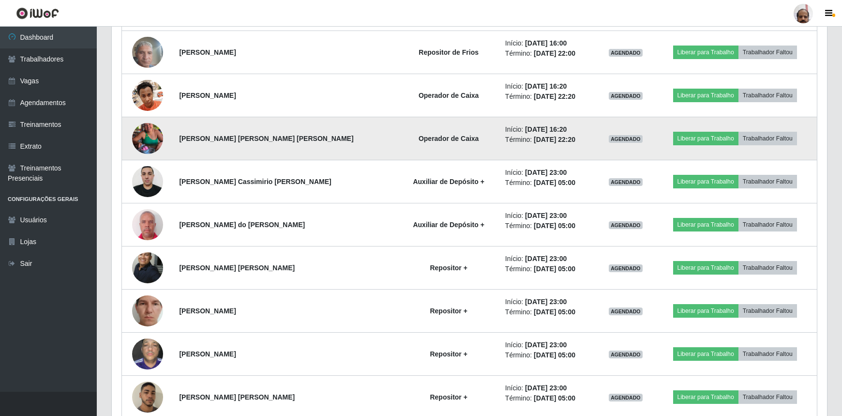
scroll to position [1512, 0]
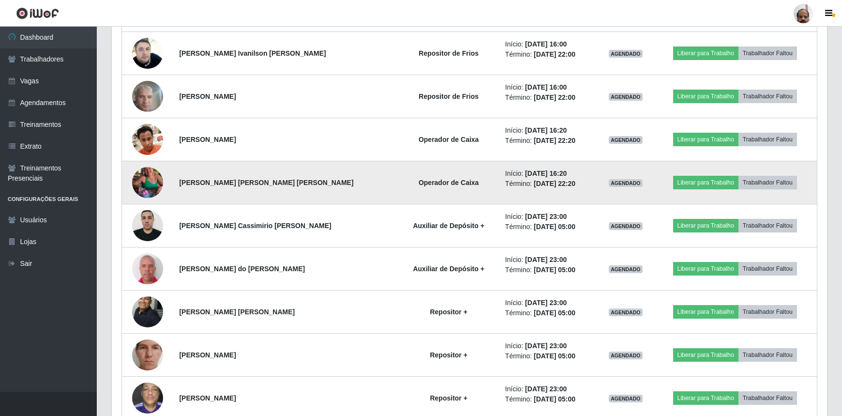
click at [154, 130] on img at bounding box center [147, 139] width 31 height 41
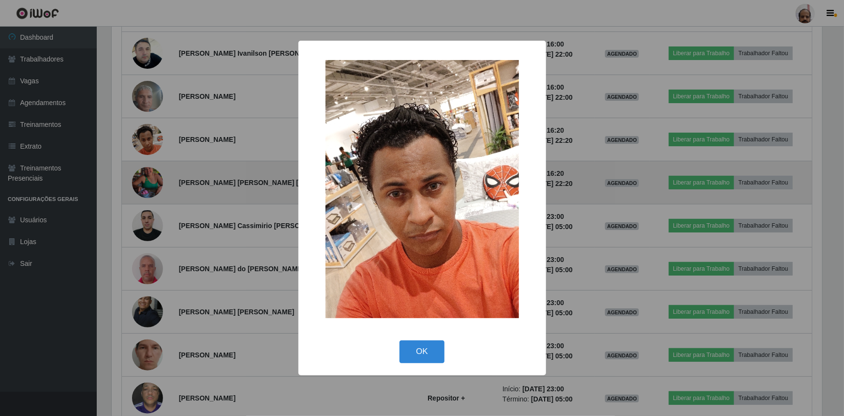
click at [154, 130] on div "× OK Cancel" at bounding box center [422, 208] width 844 height 416
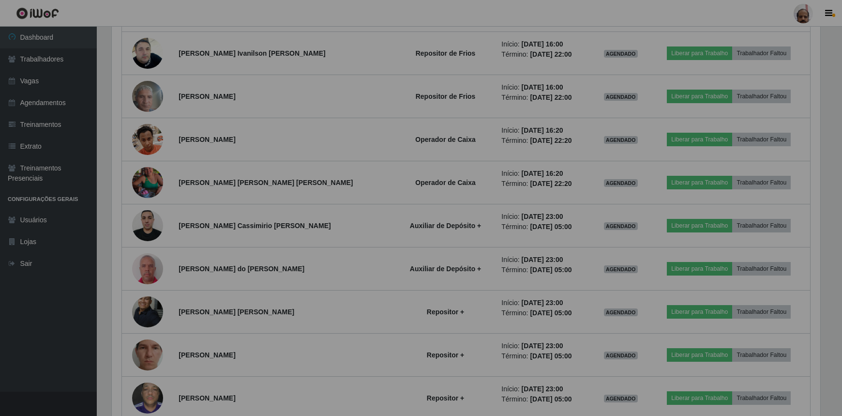
scroll to position [0, 0]
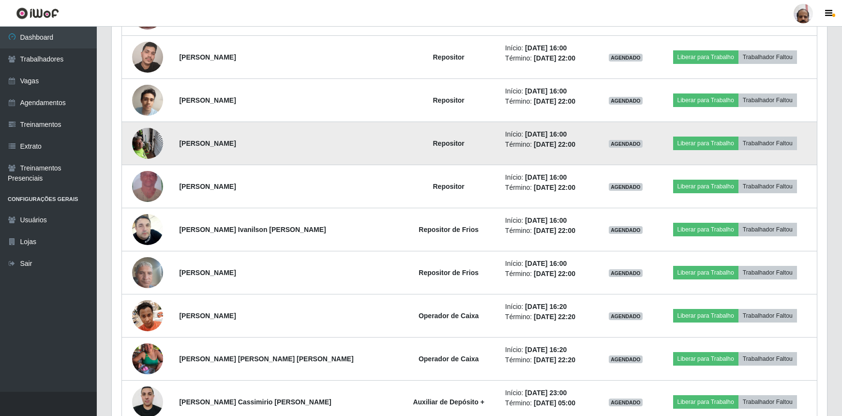
click at [145, 138] on img at bounding box center [147, 142] width 31 height 41
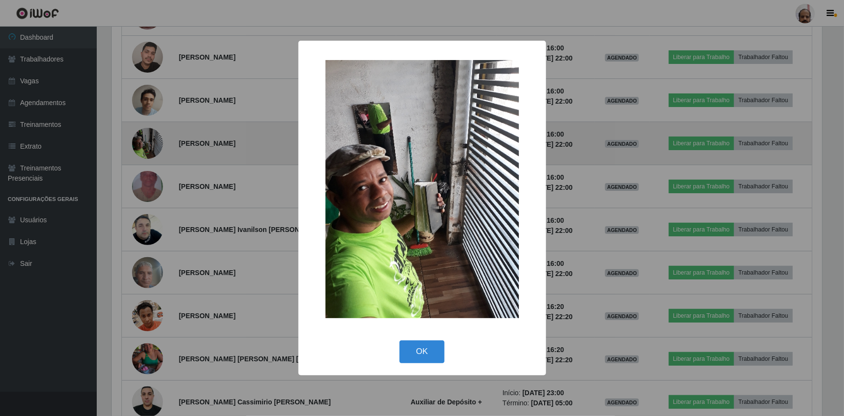
click at [145, 138] on div "× OK Cancel" at bounding box center [422, 208] width 844 height 416
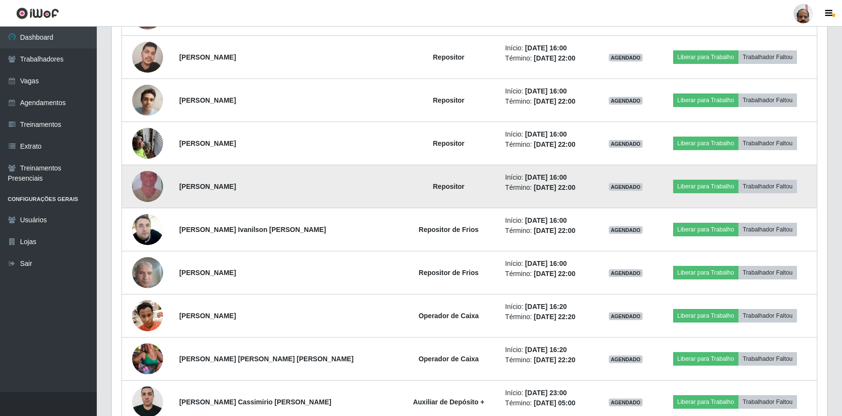
click at [147, 174] on img at bounding box center [147, 186] width 31 height 55
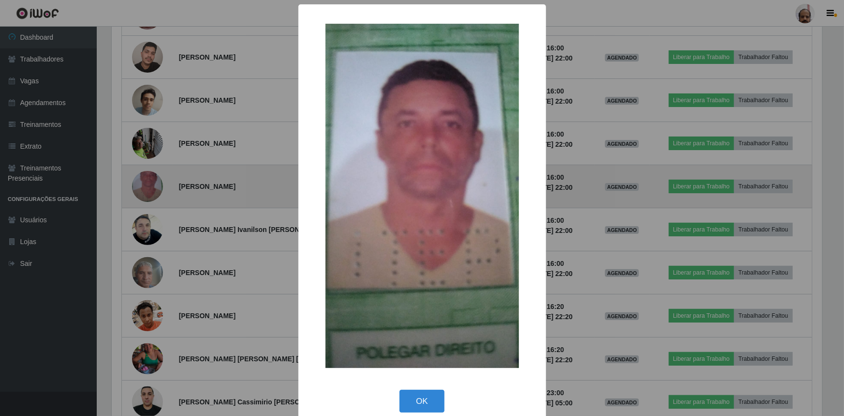
click at [147, 174] on div "× OK Cancel" at bounding box center [422, 208] width 844 height 416
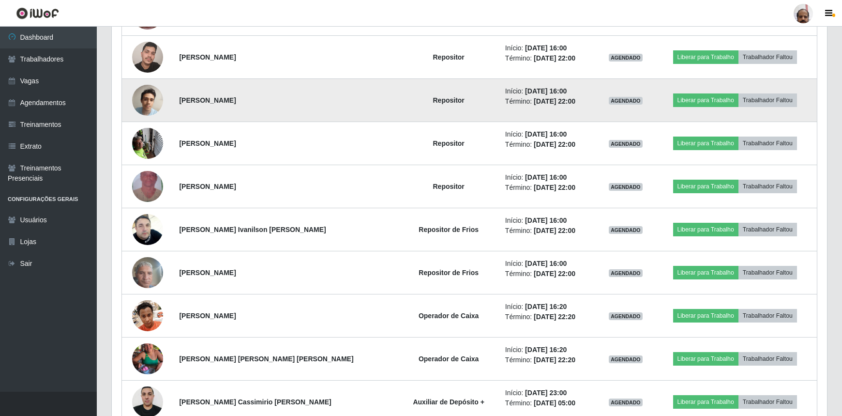
click at [159, 97] on img at bounding box center [147, 100] width 31 height 41
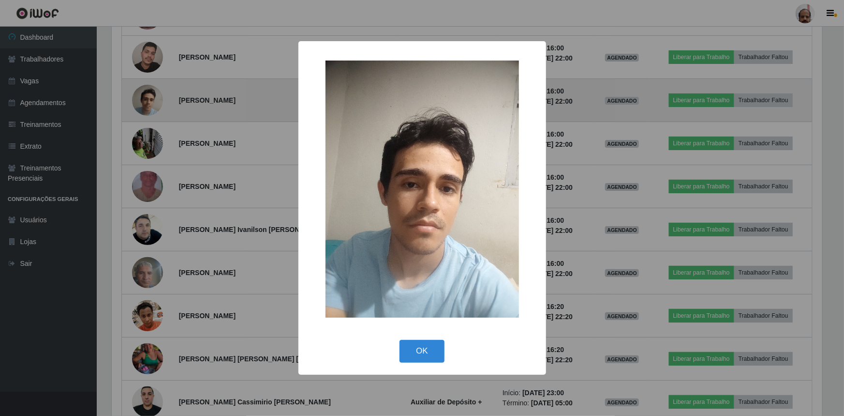
click at [159, 97] on div "× OK Cancel" at bounding box center [422, 208] width 844 height 416
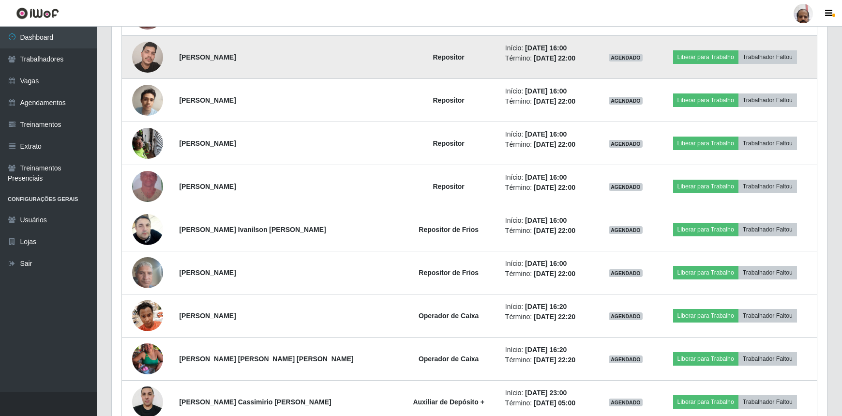
click at [150, 63] on img at bounding box center [147, 56] width 31 height 41
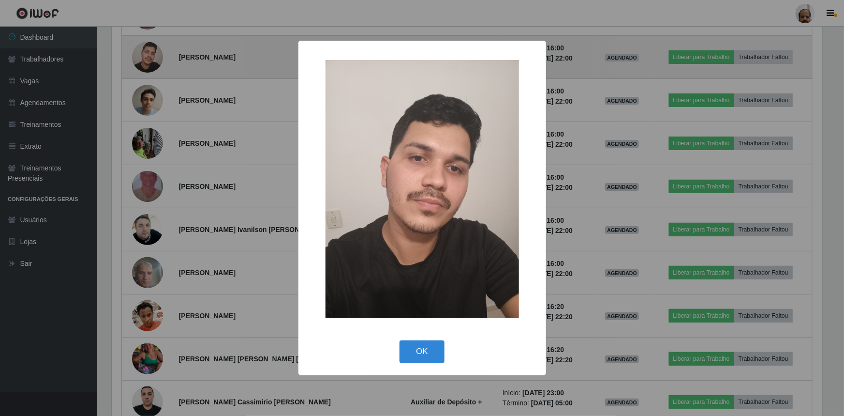
click at [150, 63] on div "× OK Cancel" at bounding box center [422, 208] width 844 height 416
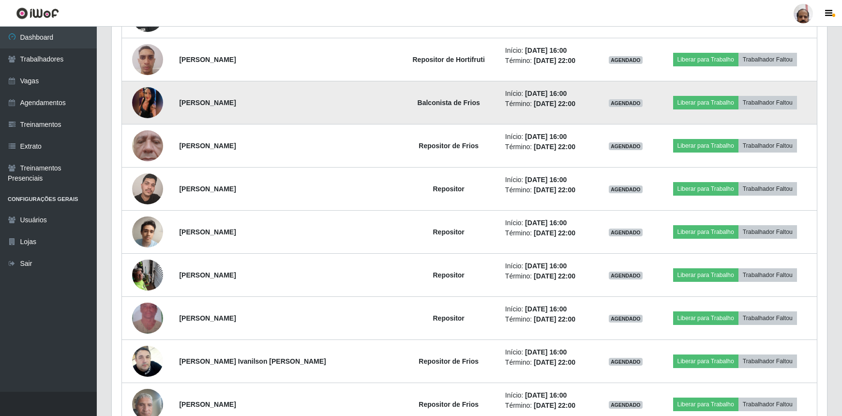
click at [158, 111] on img at bounding box center [147, 102] width 31 height 69
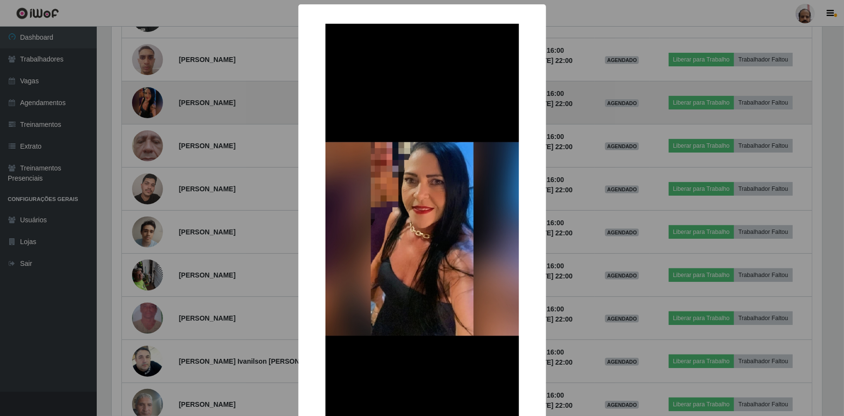
click at [158, 111] on div "× OK Cancel" at bounding box center [422, 208] width 844 height 416
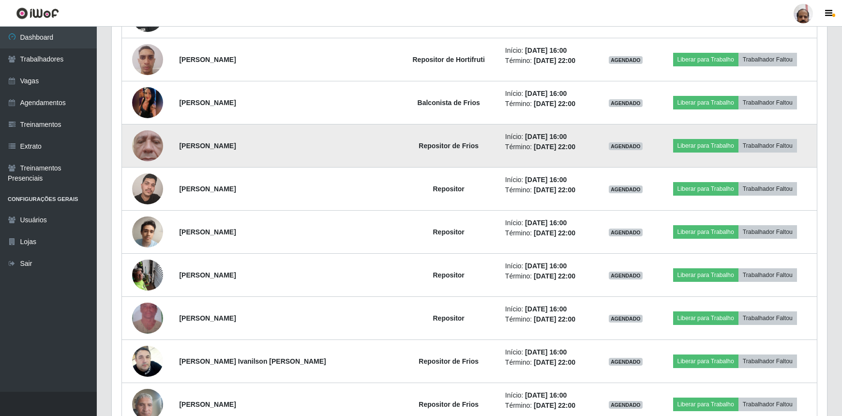
click at [150, 143] on img at bounding box center [147, 145] width 31 height 69
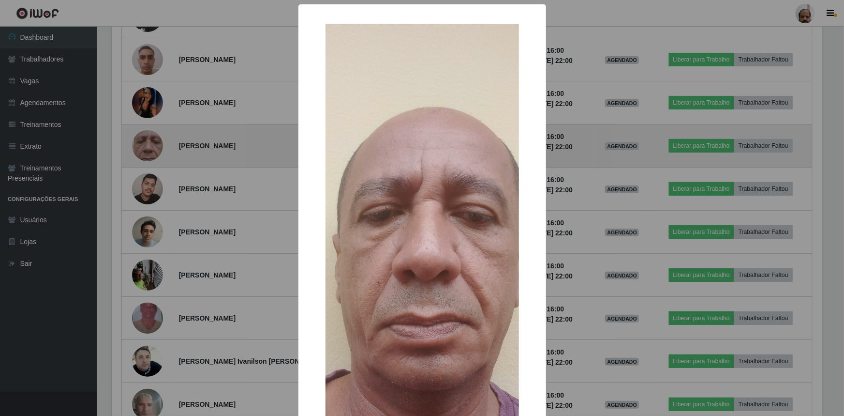
click at [150, 143] on div "× OK Cancel" at bounding box center [422, 208] width 844 height 416
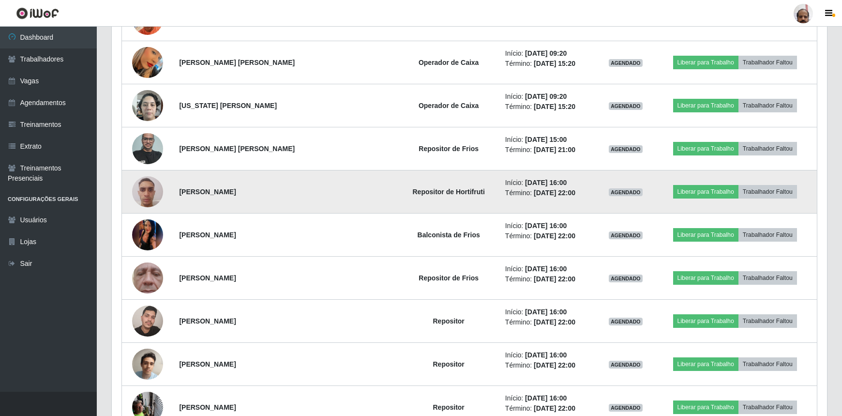
click at [150, 185] on img at bounding box center [147, 191] width 31 height 41
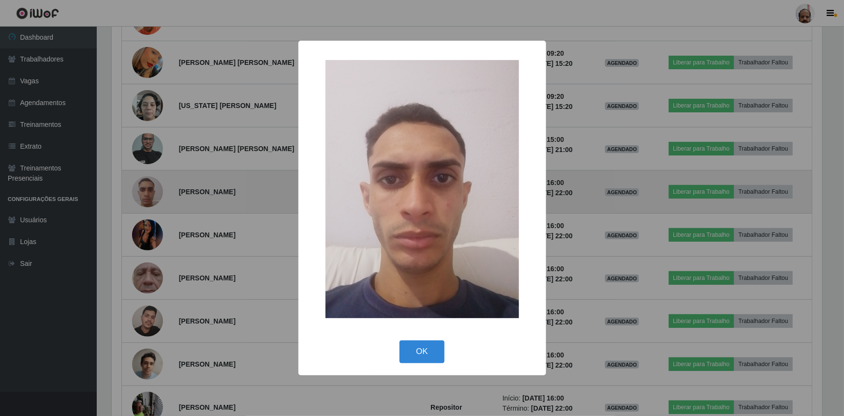
click at [150, 185] on div "× OK Cancel" at bounding box center [422, 208] width 844 height 416
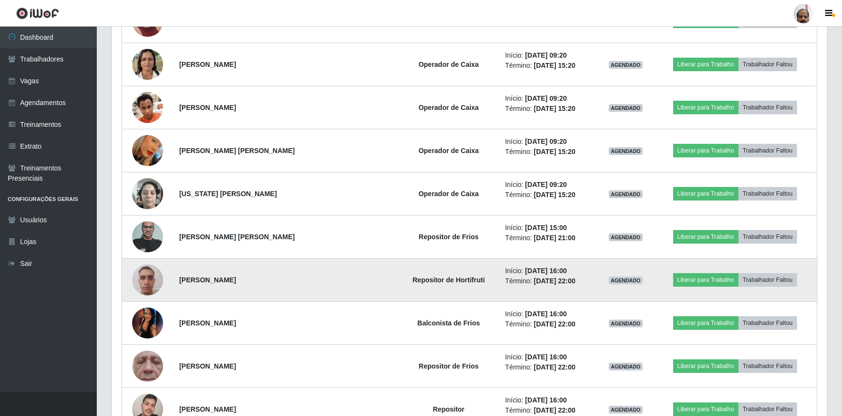
click at [150, 185] on img at bounding box center [147, 193] width 31 height 41
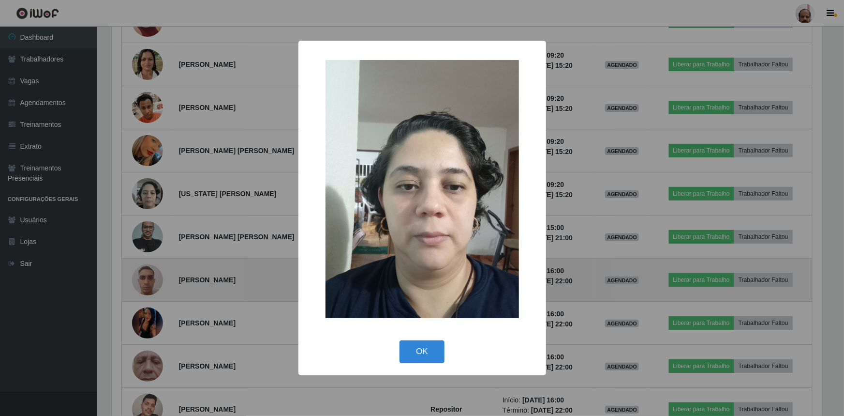
click at [150, 185] on div "× OK Cancel" at bounding box center [422, 208] width 844 height 416
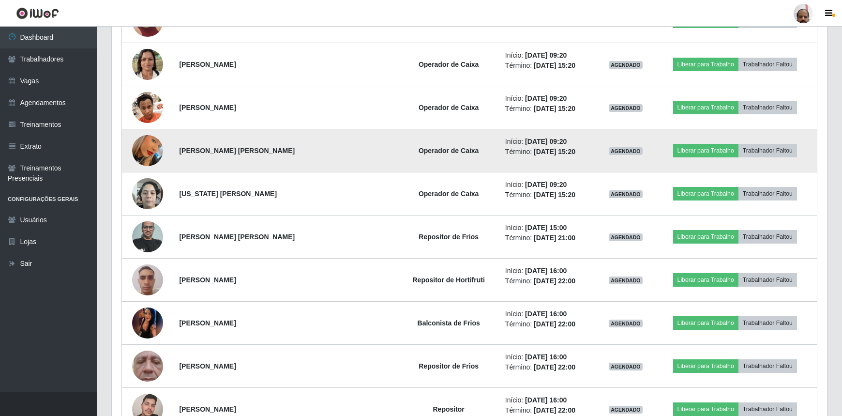
click at [155, 147] on img at bounding box center [147, 150] width 31 height 55
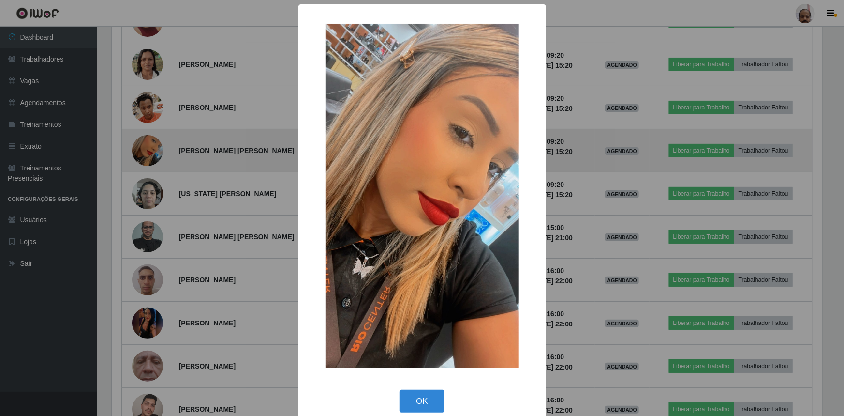
click at [155, 147] on div "× OK Cancel" at bounding box center [422, 208] width 844 height 416
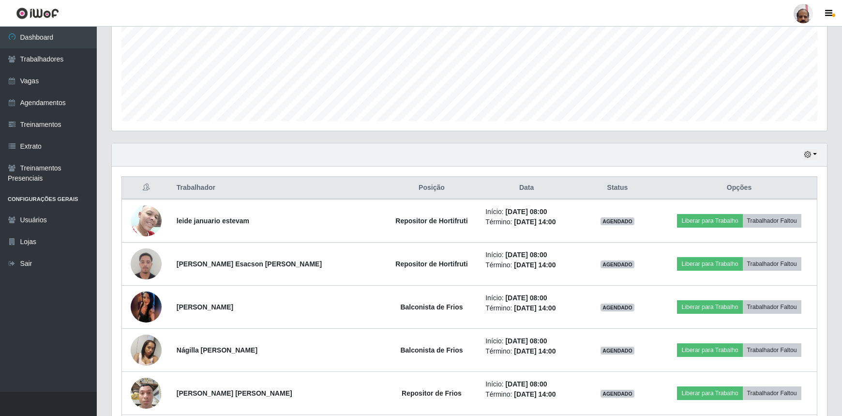
scroll to position [308, 0]
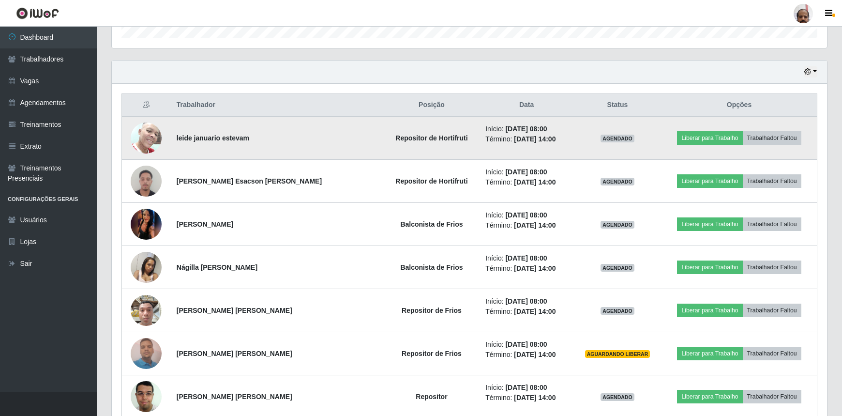
click at [152, 141] on img at bounding box center [146, 137] width 31 height 41
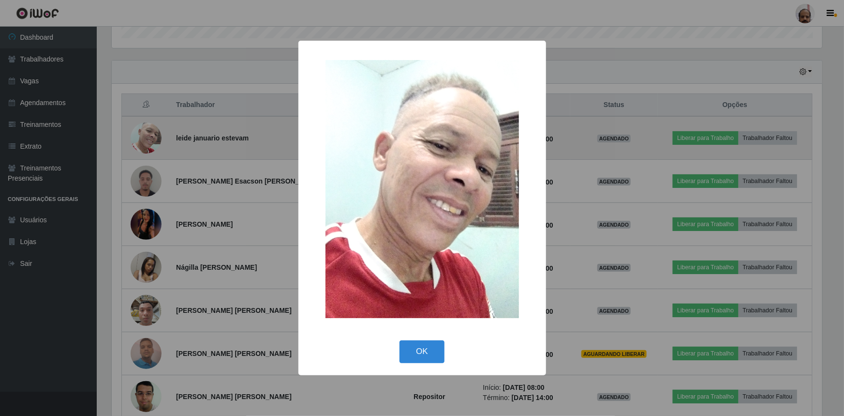
click at [152, 141] on div "× OK Cancel" at bounding box center [422, 208] width 844 height 416
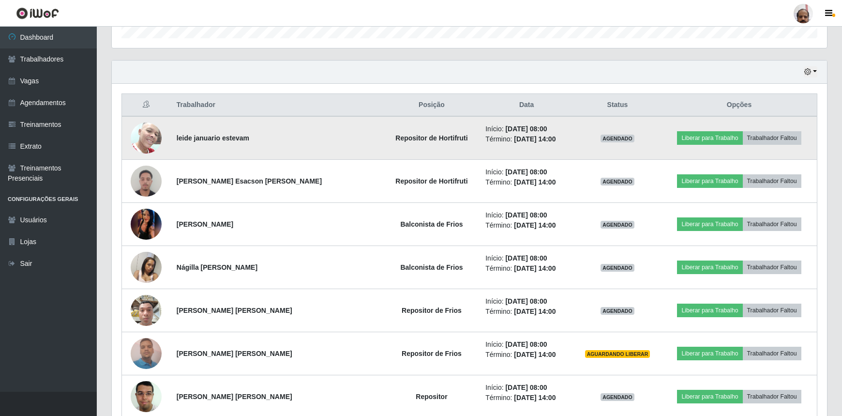
scroll to position [201, 715]
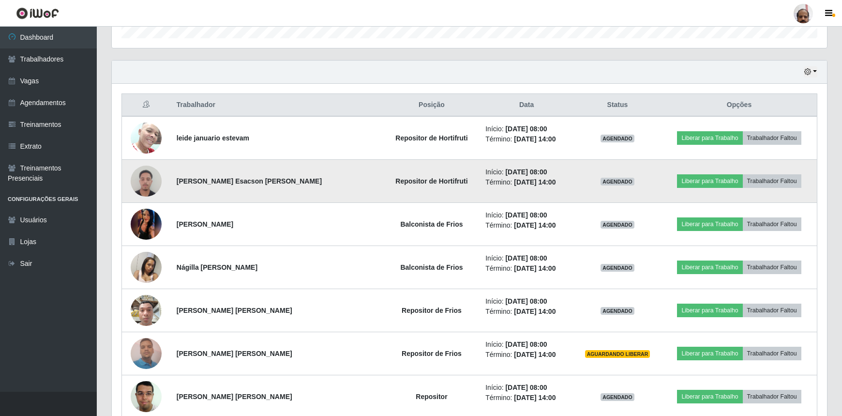
click at [156, 183] on img at bounding box center [146, 180] width 31 height 41
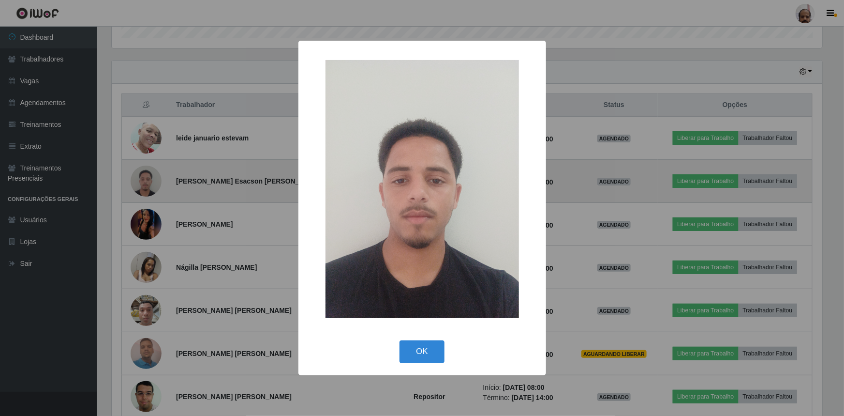
click at [156, 183] on div "× OK Cancel" at bounding box center [422, 208] width 844 height 416
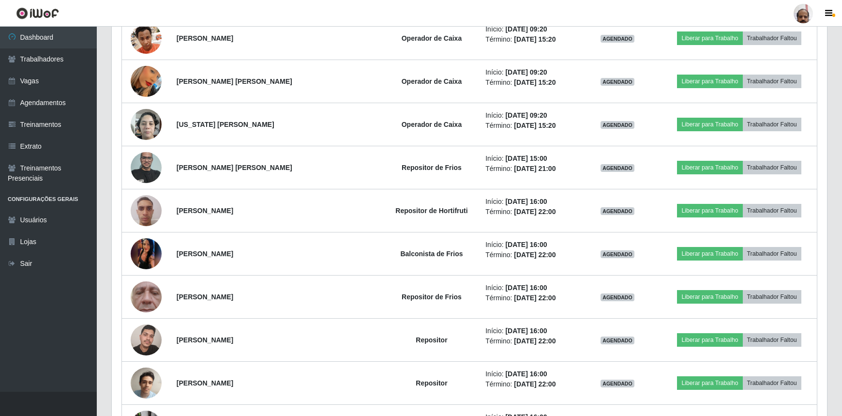
scroll to position [1055, 0]
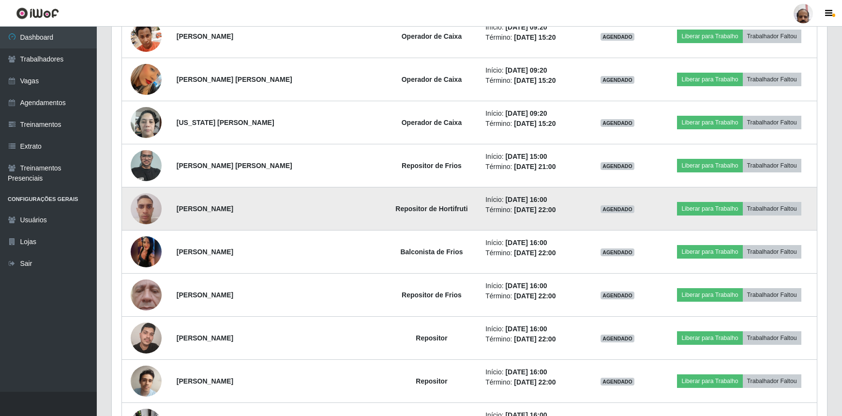
click at [149, 200] on img at bounding box center [146, 208] width 31 height 41
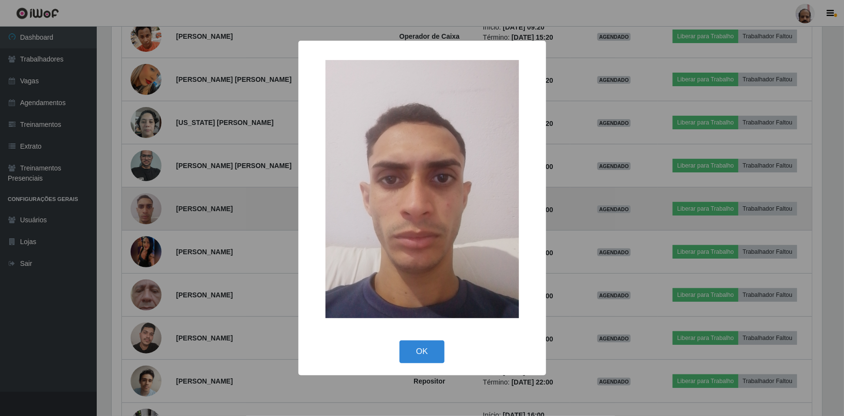
click at [149, 200] on div "× OK Cancel" at bounding box center [422, 208] width 844 height 416
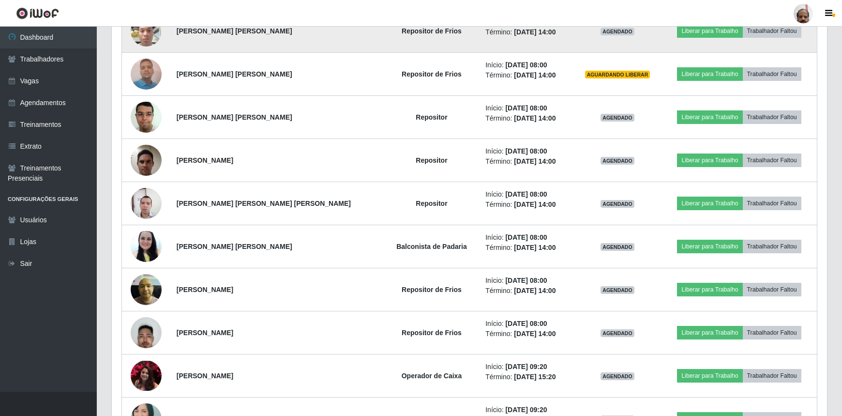
scroll to position [632, 0]
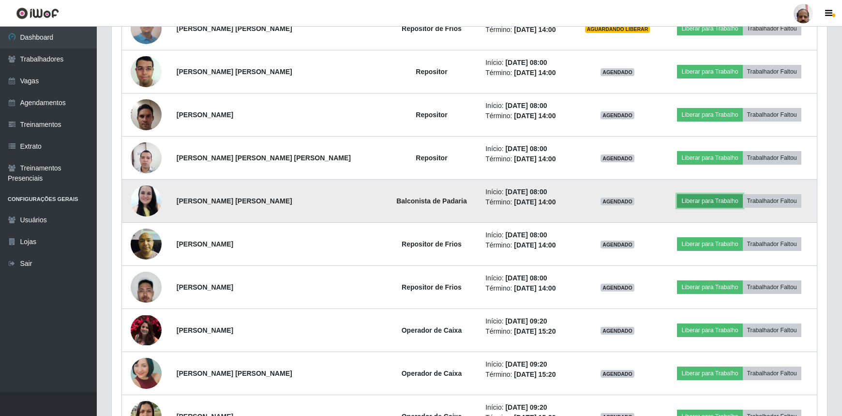
click at [707, 198] on button "Liberar para Trabalho" at bounding box center [709, 201] width 65 height 14
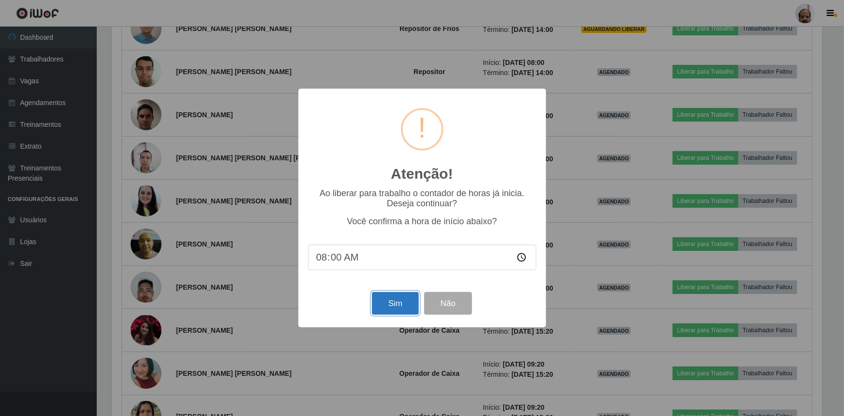
click at [394, 301] on button "Sim" at bounding box center [395, 303] width 47 height 23
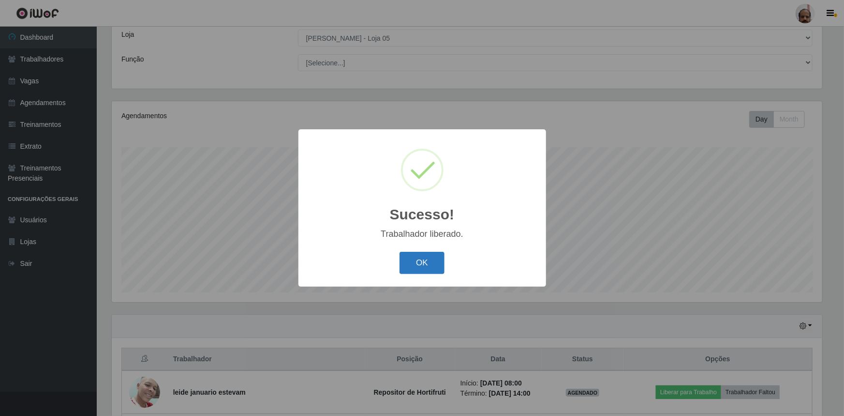
click at [411, 261] on button "OK" at bounding box center [422, 263] width 45 height 23
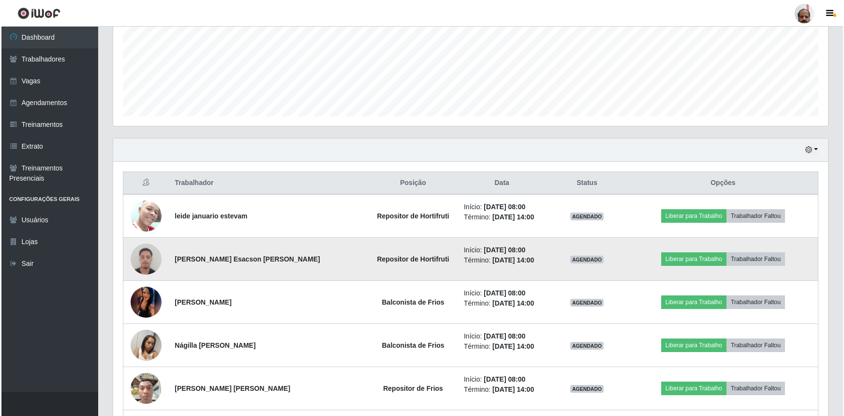
scroll to position [362, 0]
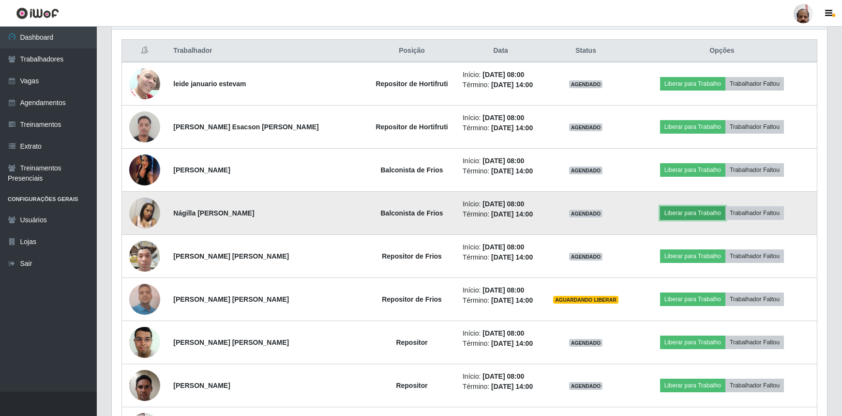
click at [686, 212] on button "Liberar para Trabalho" at bounding box center [692, 213] width 65 height 14
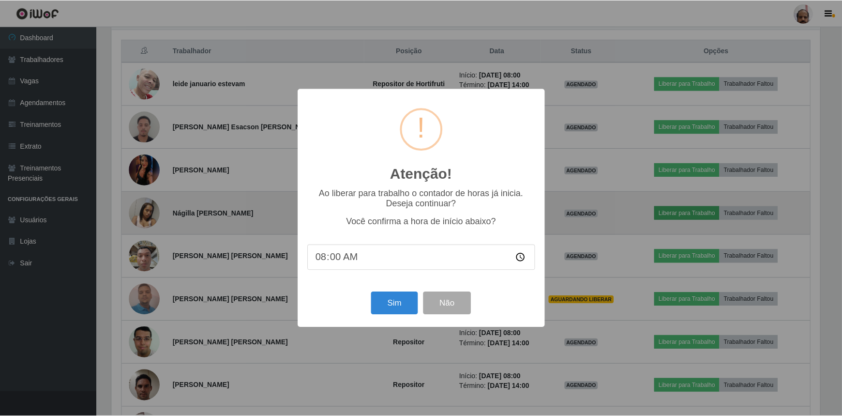
scroll to position [201, 711]
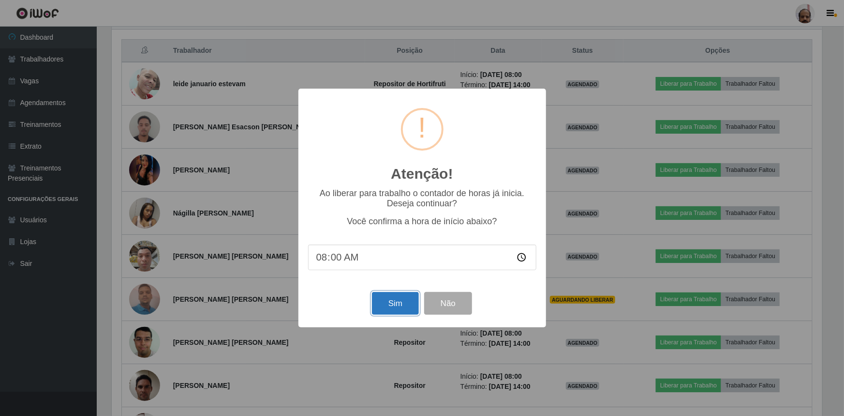
click at [389, 303] on button "Sim" at bounding box center [395, 303] width 47 height 23
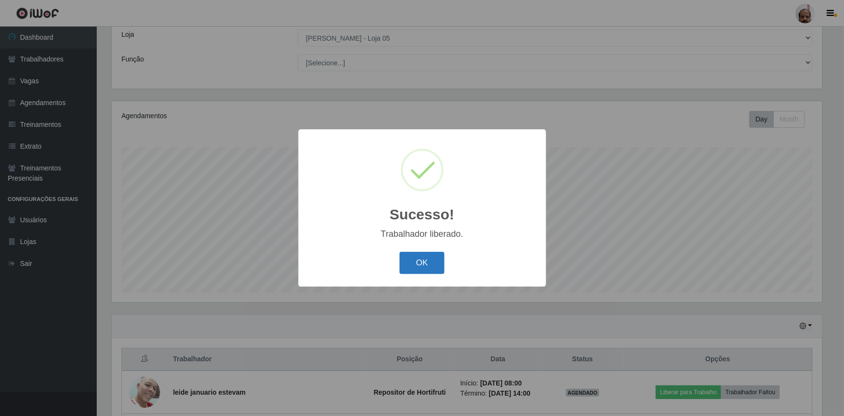
click at [421, 263] on button "OK" at bounding box center [422, 263] width 45 height 23
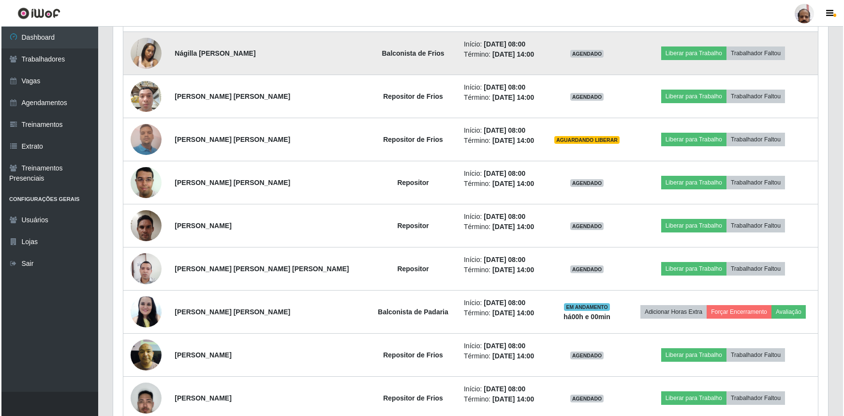
scroll to position [537, 0]
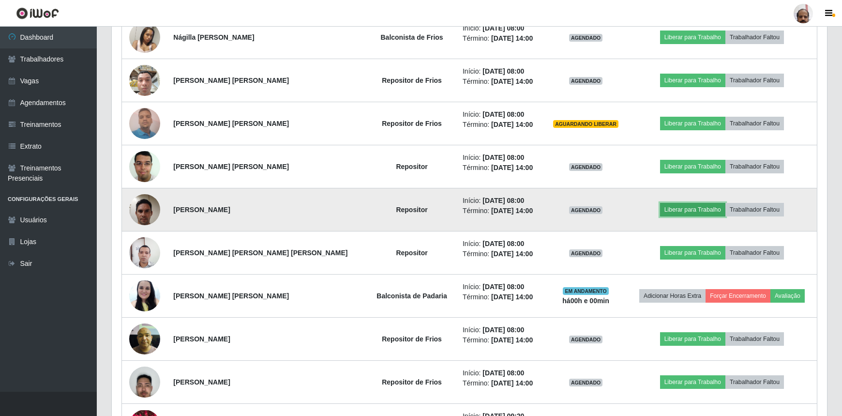
click at [691, 206] on button "Liberar para Trabalho" at bounding box center [692, 210] width 65 height 14
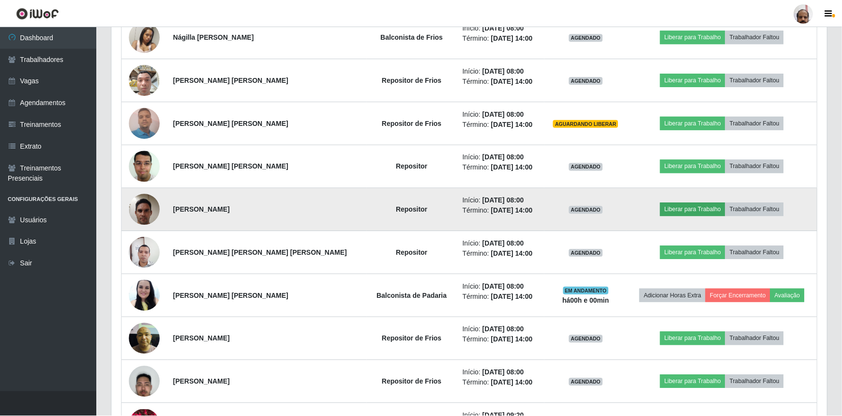
scroll to position [201, 711]
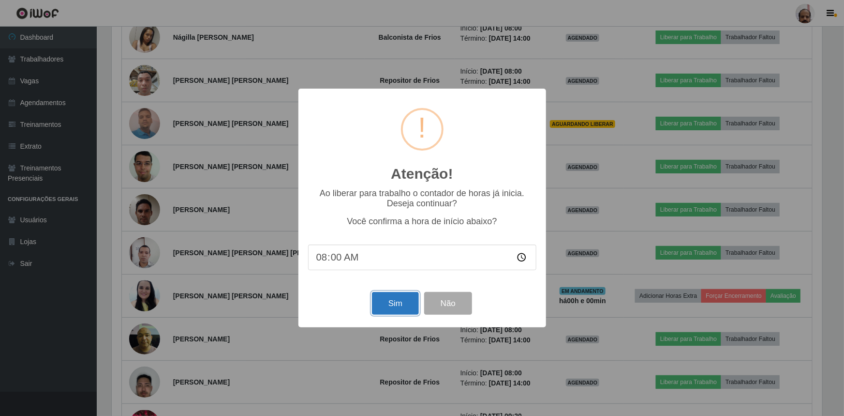
click at [396, 305] on button "Sim" at bounding box center [395, 303] width 47 height 23
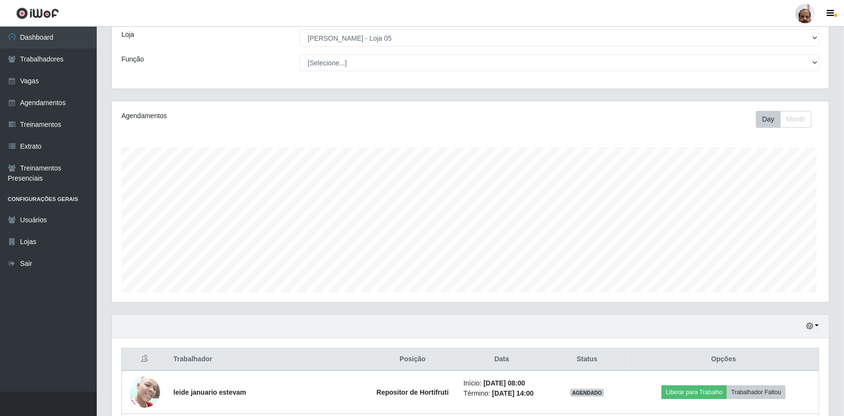
scroll to position [483583, 483072]
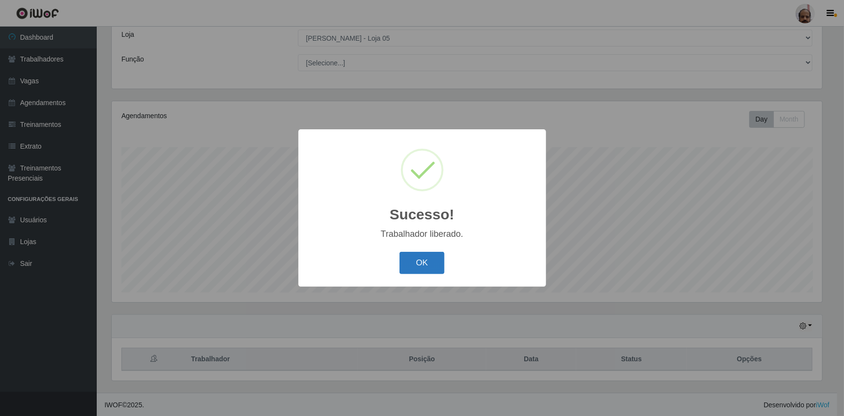
click at [412, 268] on button "OK" at bounding box center [422, 263] width 45 height 23
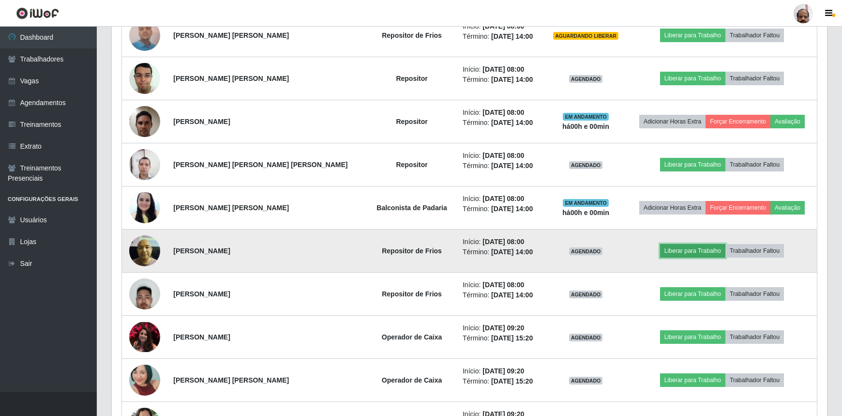
click at [686, 251] on button "Liberar para Trabalho" at bounding box center [692, 251] width 65 height 14
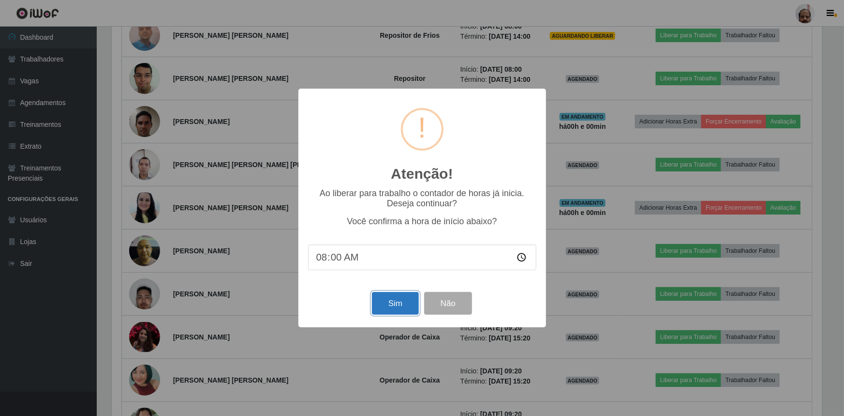
click at [408, 308] on button "Sim" at bounding box center [395, 303] width 47 height 23
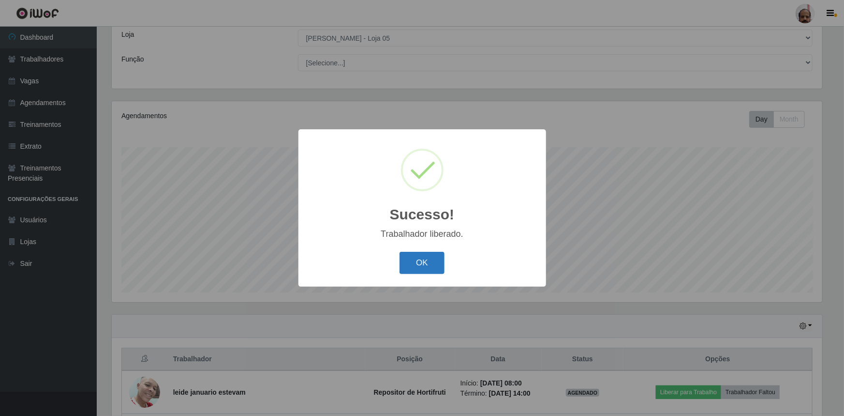
click at [408, 264] on button "OK" at bounding box center [422, 263] width 45 height 23
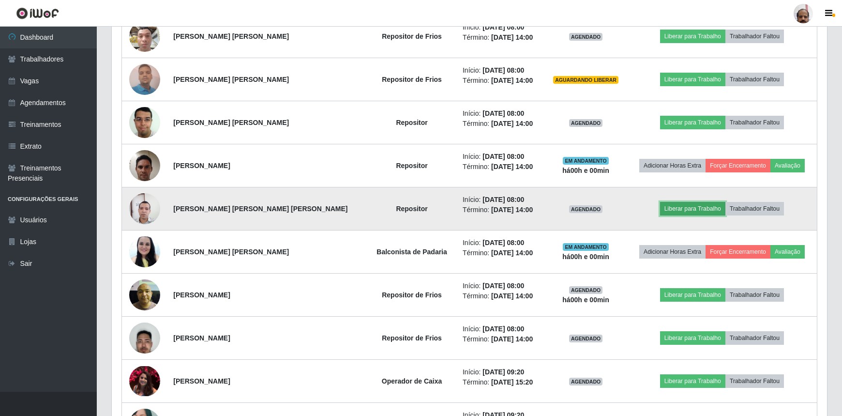
click at [674, 206] on button "Liberar para Trabalho" at bounding box center [692, 209] width 65 height 14
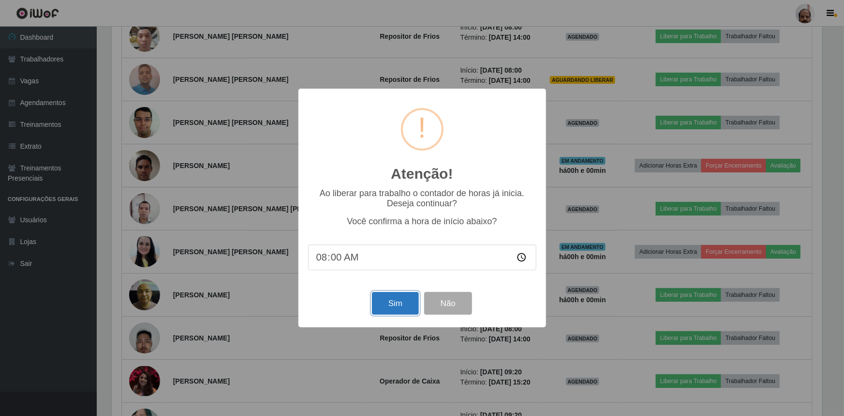
click at [394, 299] on button "Sim" at bounding box center [395, 303] width 47 height 23
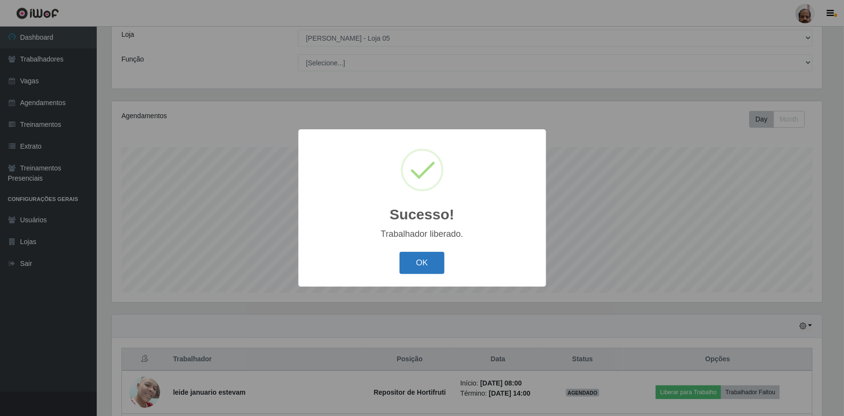
click at [421, 258] on button "OK" at bounding box center [422, 263] width 45 height 23
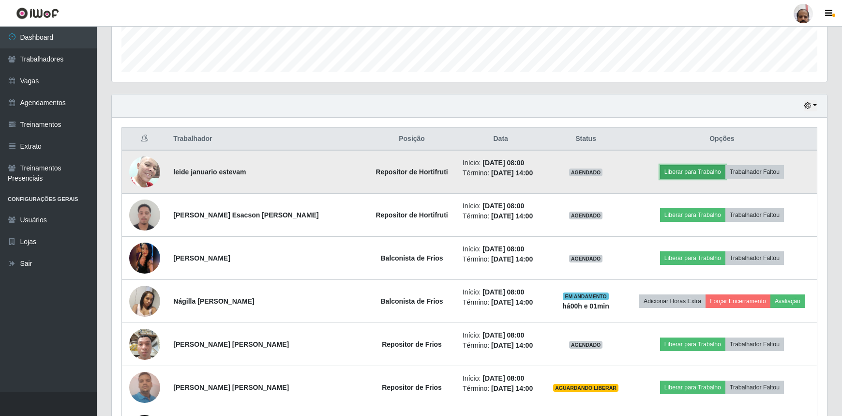
click at [684, 171] on button "Liberar para Trabalho" at bounding box center [692, 172] width 65 height 14
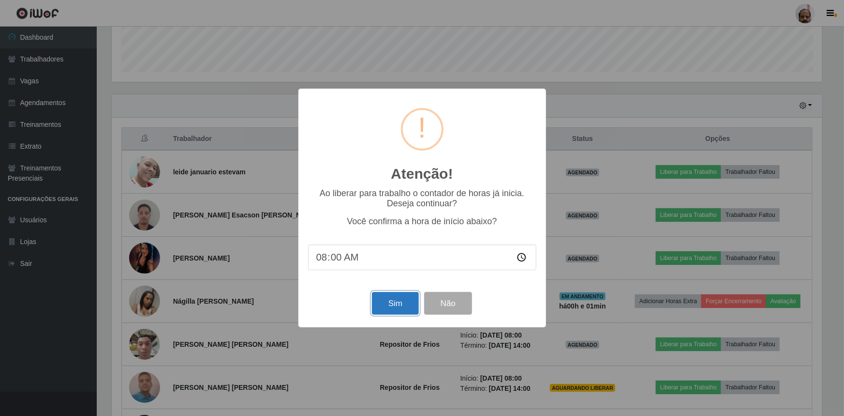
click at [386, 301] on button "Sim" at bounding box center [395, 303] width 47 height 23
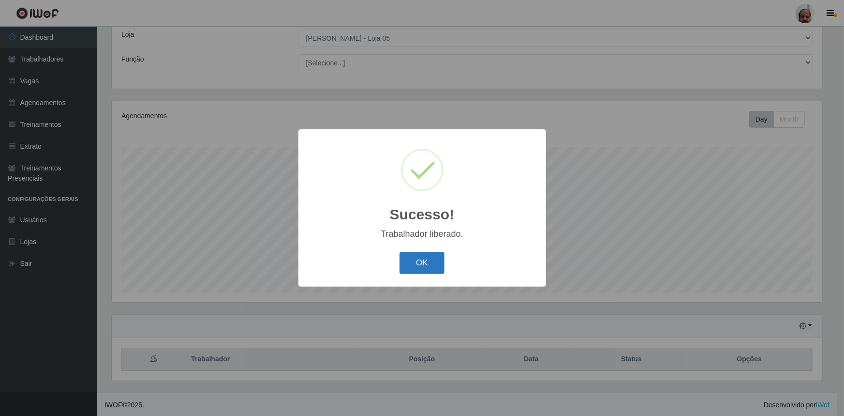
click at [429, 263] on button "OK" at bounding box center [422, 263] width 45 height 23
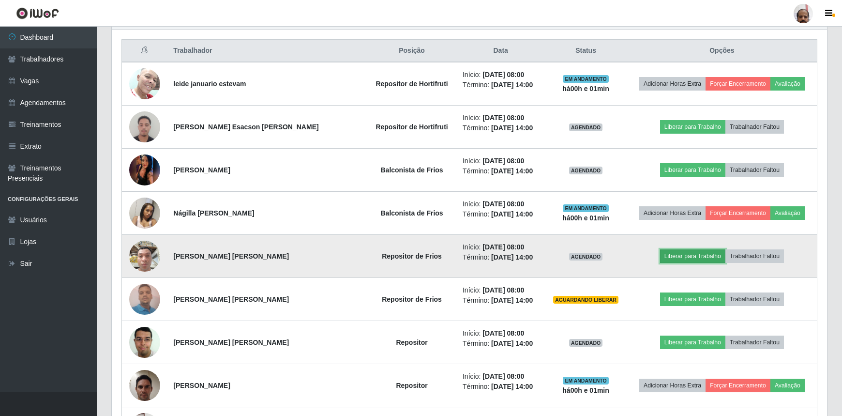
click at [681, 256] on button "Liberar para Trabalho" at bounding box center [692, 256] width 65 height 14
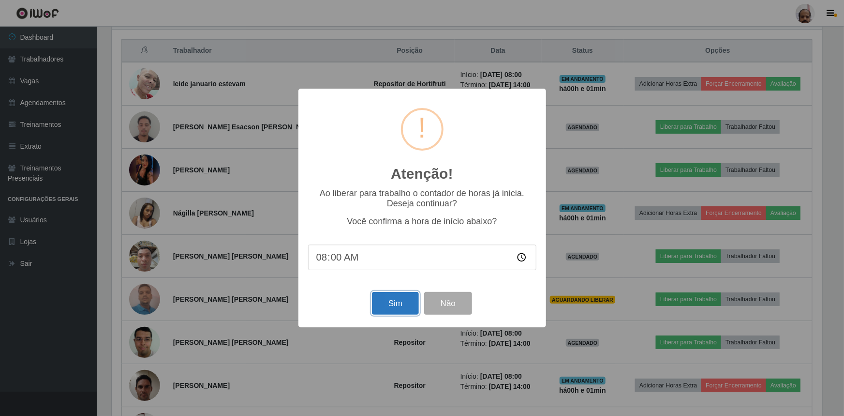
click at [397, 308] on button "Sim" at bounding box center [395, 303] width 47 height 23
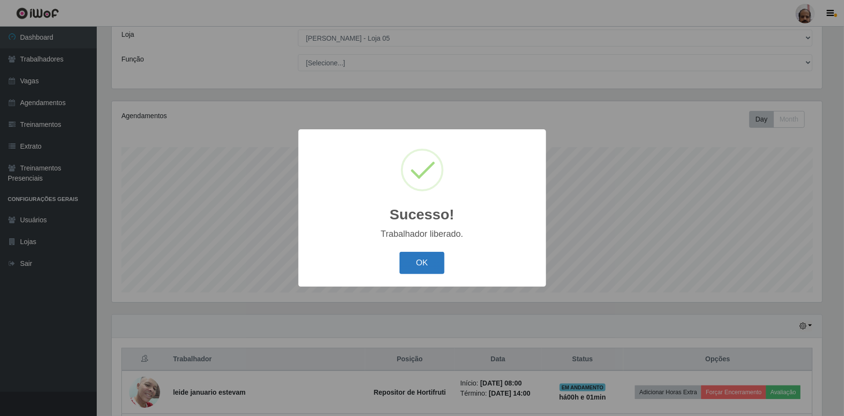
click at [416, 254] on button "OK" at bounding box center [422, 263] width 45 height 23
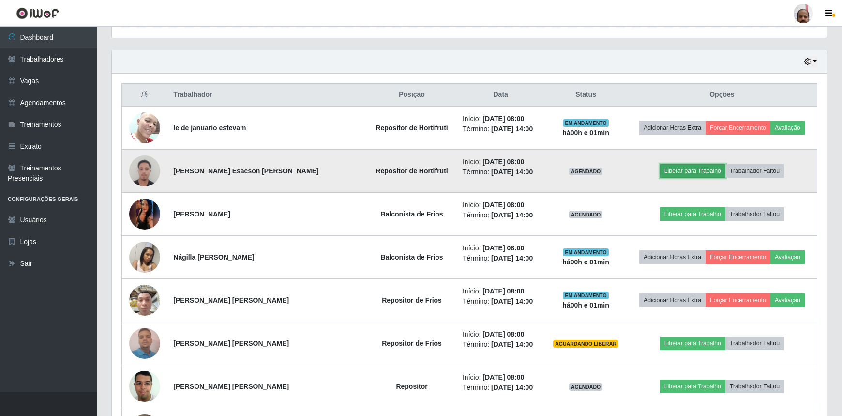
click at [666, 169] on button "Liberar para Trabalho" at bounding box center [692, 171] width 65 height 14
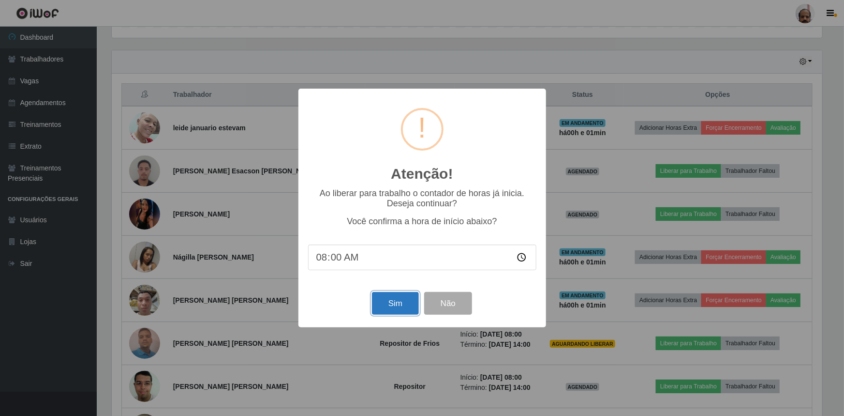
click at [396, 301] on button "Sim" at bounding box center [395, 303] width 47 height 23
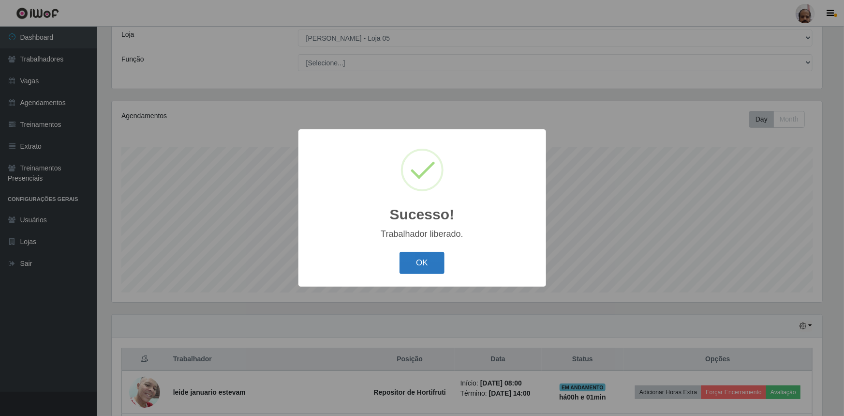
click at [422, 268] on button "OK" at bounding box center [422, 263] width 45 height 23
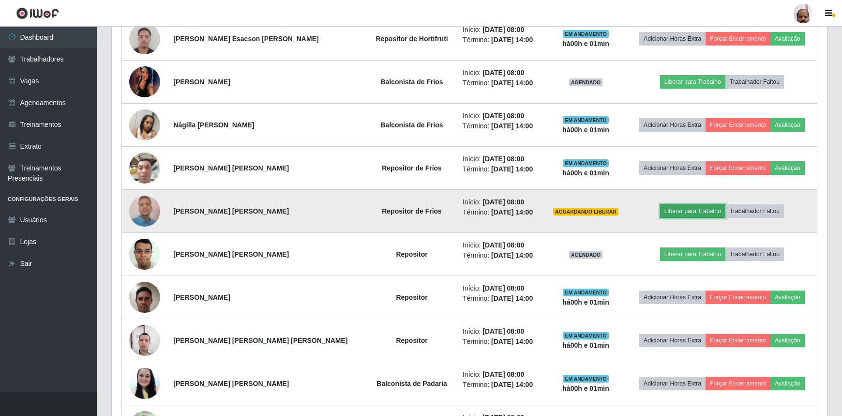
click at [687, 208] on button "Liberar para Trabalho" at bounding box center [692, 211] width 65 height 14
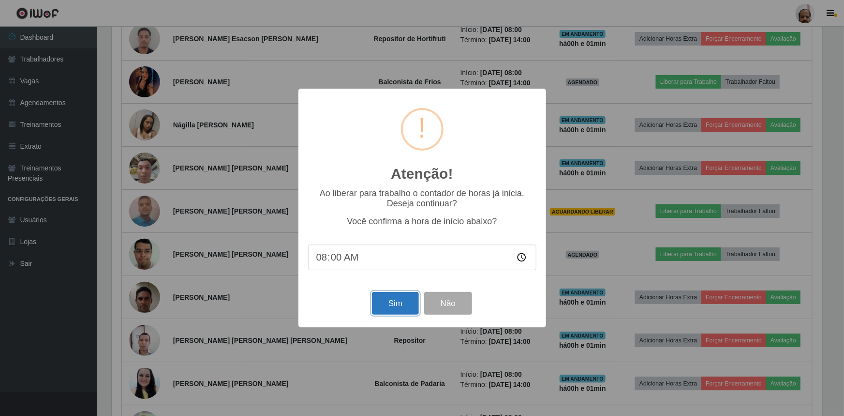
click at [402, 302] on button "Sim" at bounding box center [395, 303] width 47 height 23
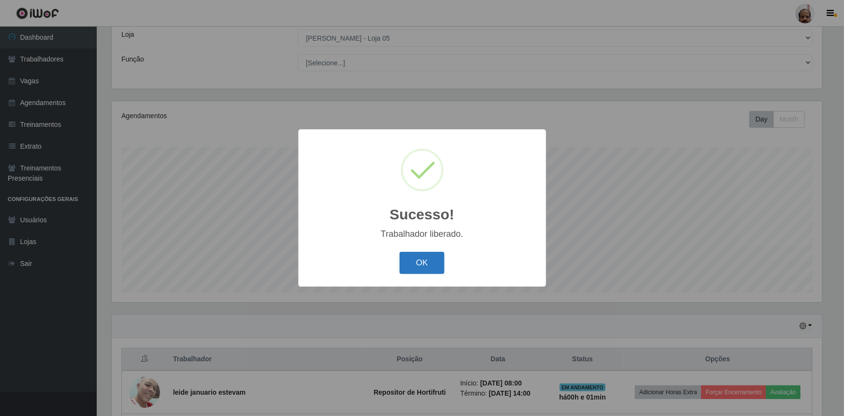
click at [429, 269] on button "OK" at bounding box center [422, 263] width 45 height 23
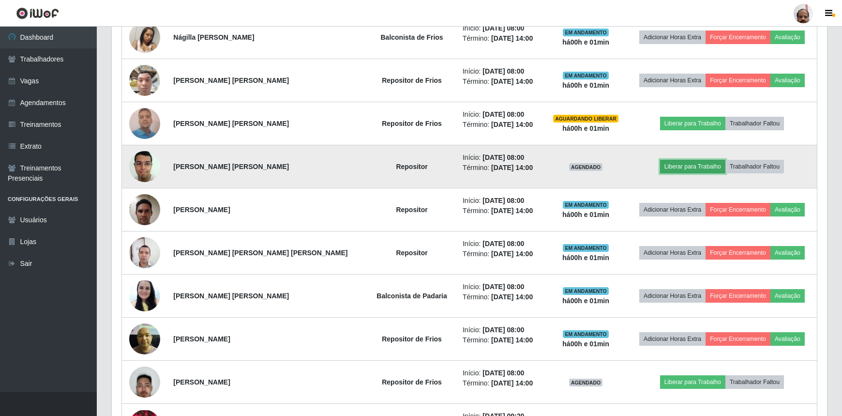
click at [677, 163] on button "Liberar para Trabalho" at bounding box center [692, 167] width 65 height 14
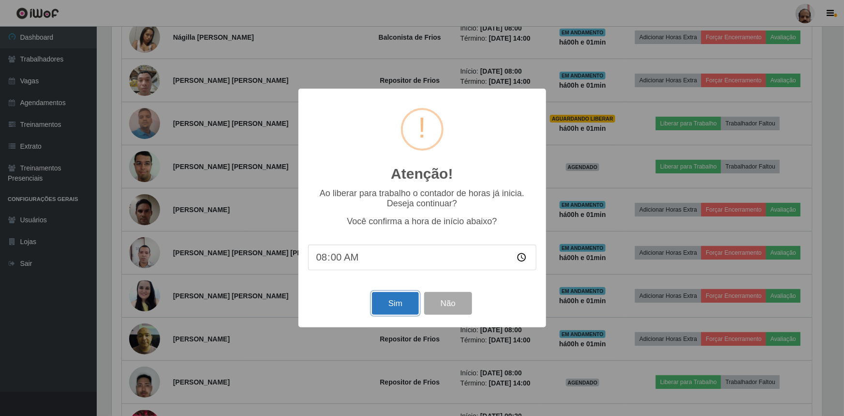
click at [407, 299] on button "Sim" at bounding box center [395, 303] width 47 height 23
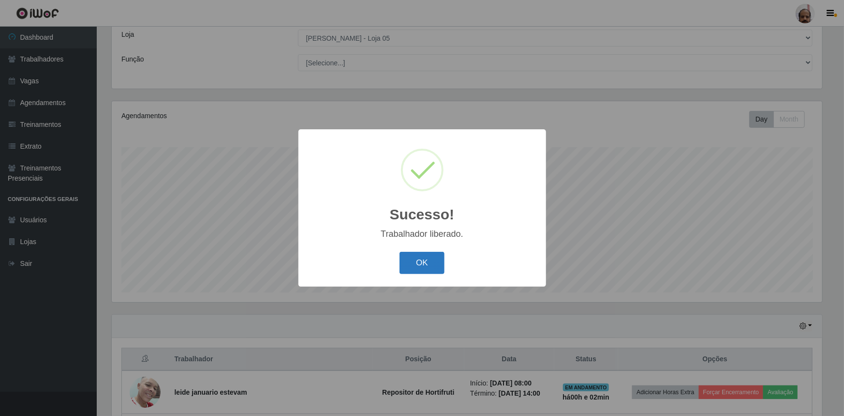
click at [425, 260] on button "OK" at bounding box center [422, 263] width 45 height 23
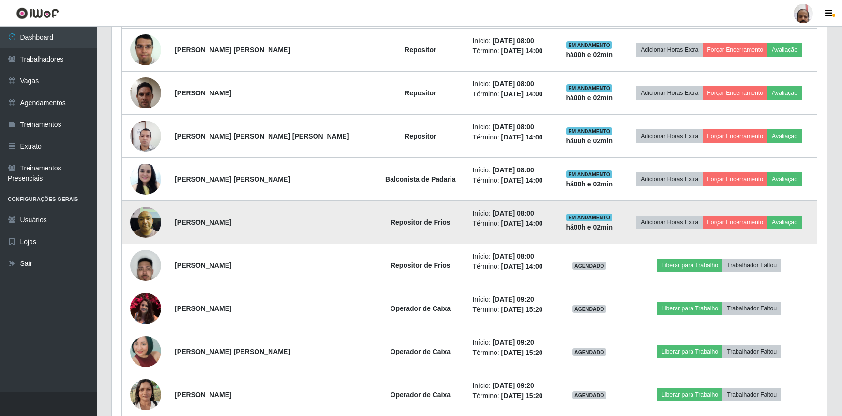
scroll to position [670, 0]
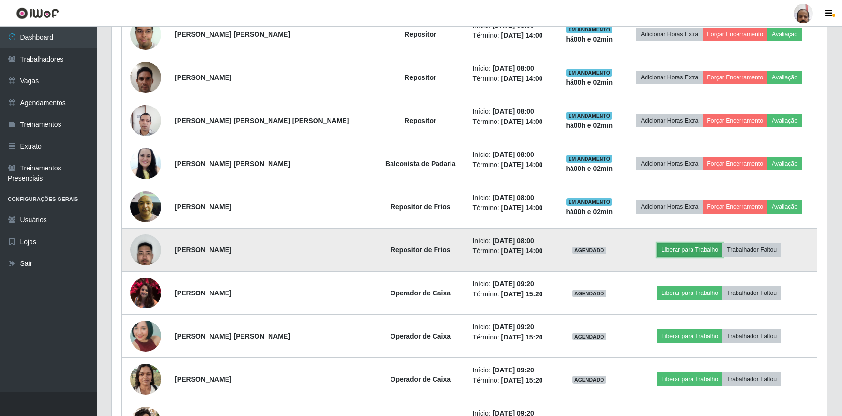
click at [681, 247] on button "Liberar para Trabalho" at bounding box center [689, 250] width 65 height 14
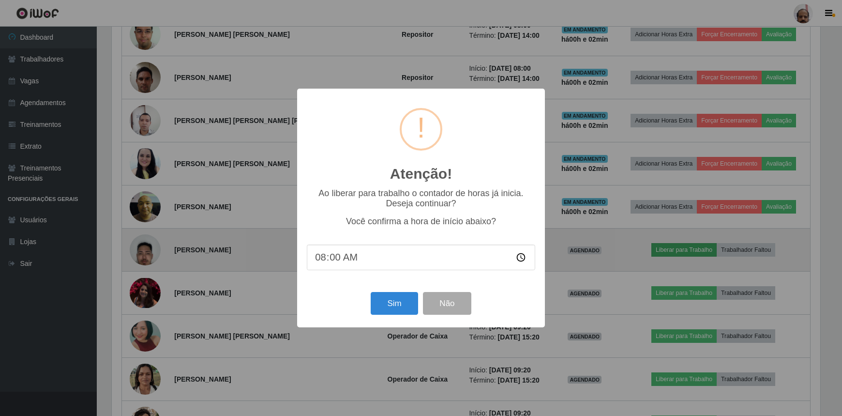
scroll to position [201, 711]
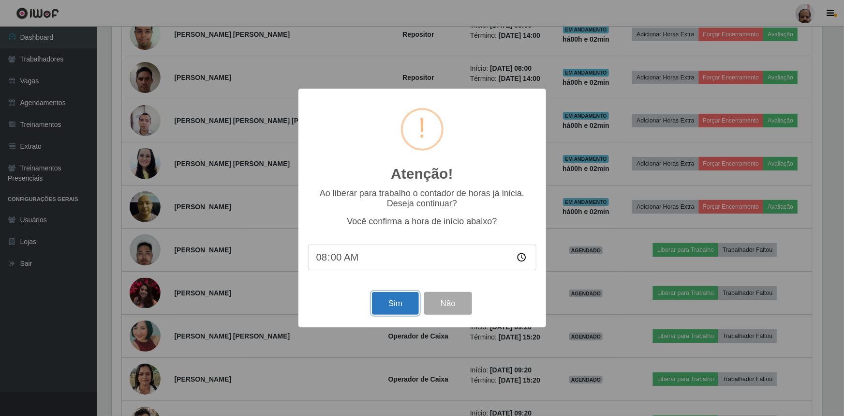
click at [392, 308] on button "Sim" at bounding box center [395, 303] width 47 height 23
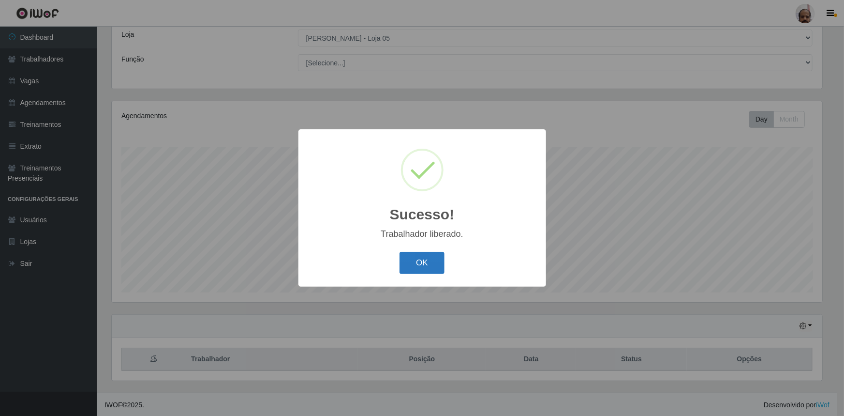
click at [416, 262] on button "OK" at bounding box center [422, 263] width 45 height 23
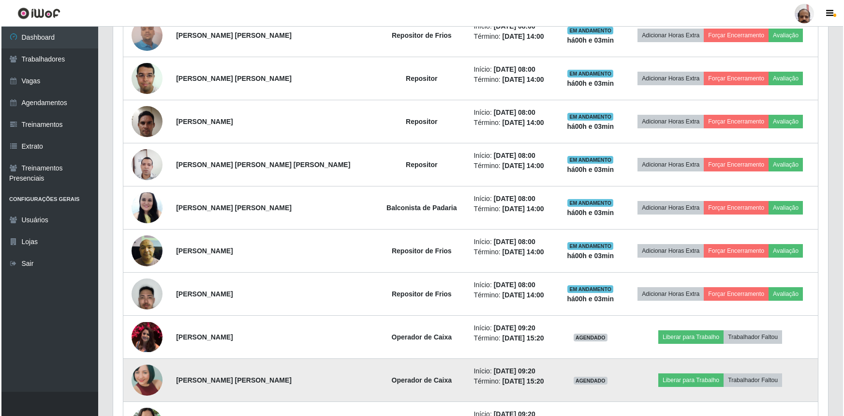
scroll to position [714, 0]
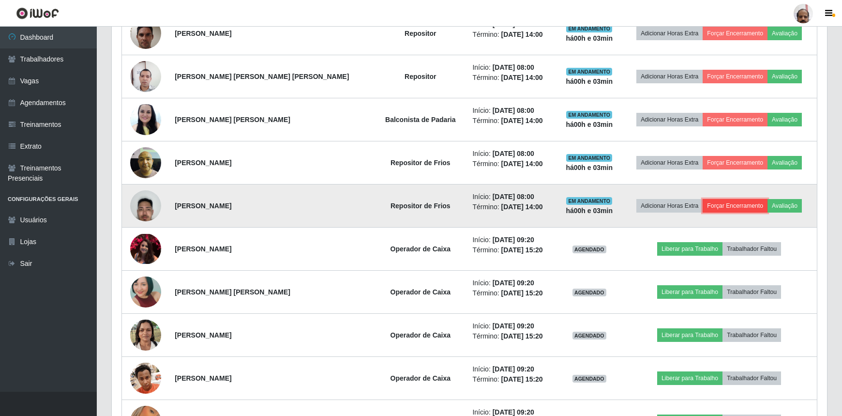
click at [733, 205] on button "Forçar Encerramento" at bounding box center [734, 206] width 65 height 14
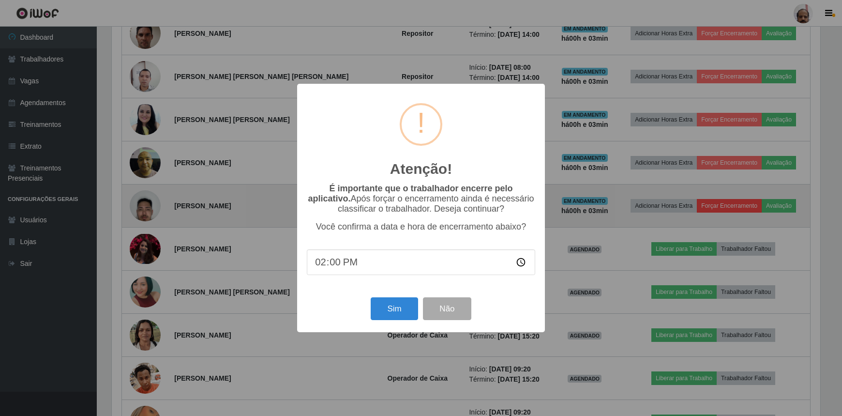
scroll to position [201, 711]
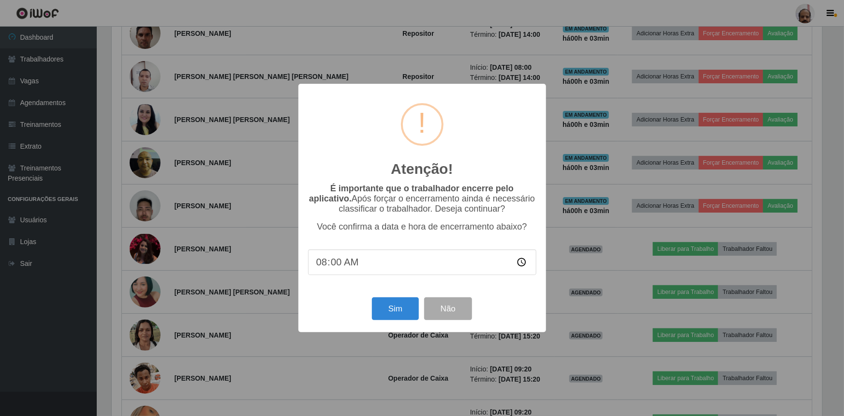
type input "08:05"
click at [396, 315] on button "Sim" at bounding box center [395, 308] width 47 height 23
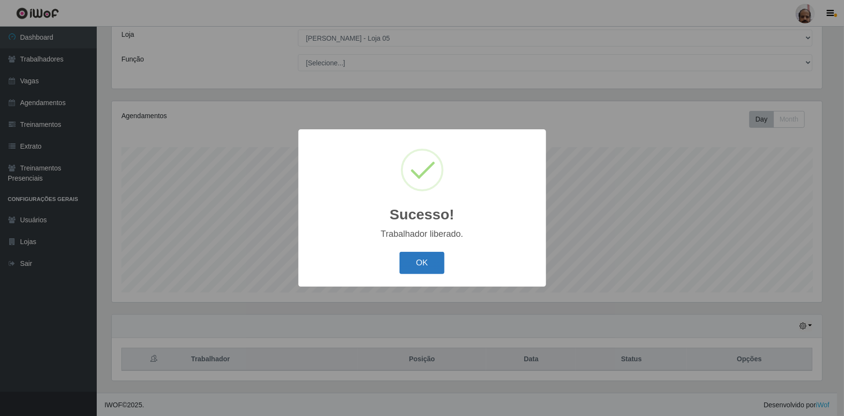
click at [423, 263] on button "OK" at bounding box center [422, 263] width 45 height 23
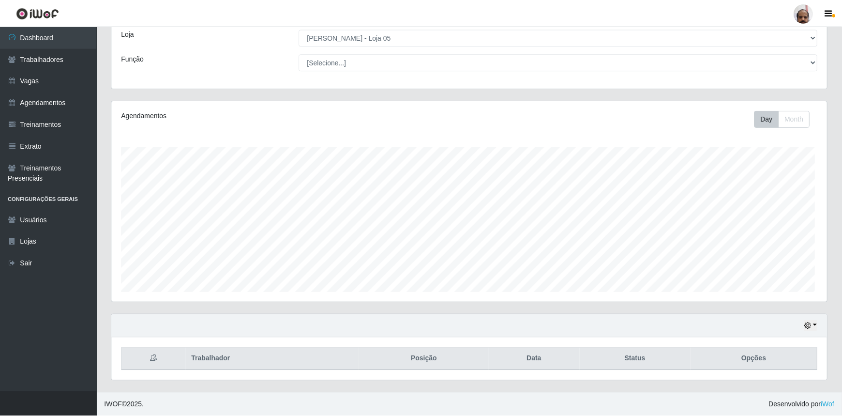
scroll to position [201, 715]
